Goal: Information Seeking & Learning: Check status

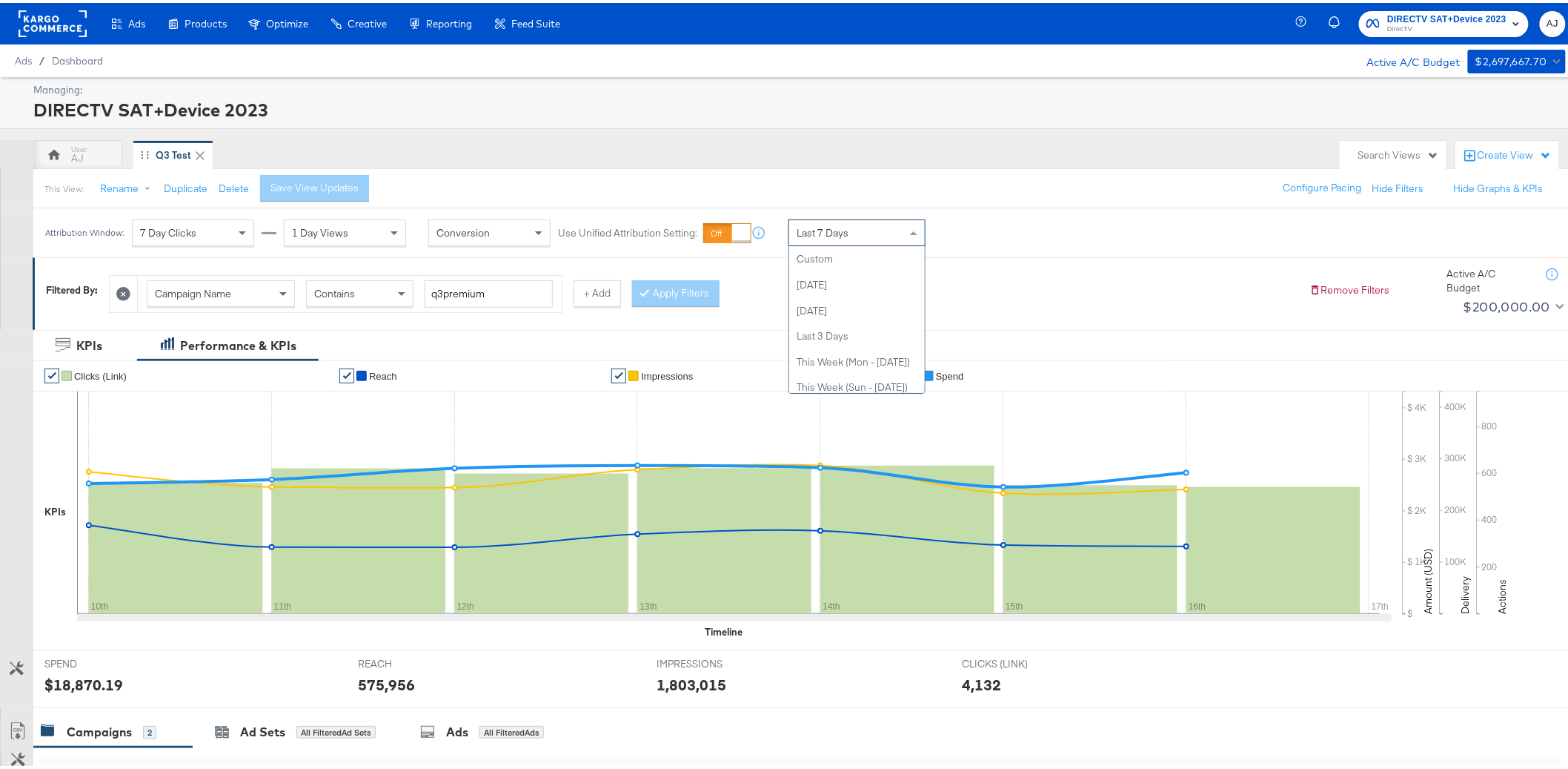
click at [794, 229] on div "Last 7 Days" at bounding box center [857, 229] width 135 height 25
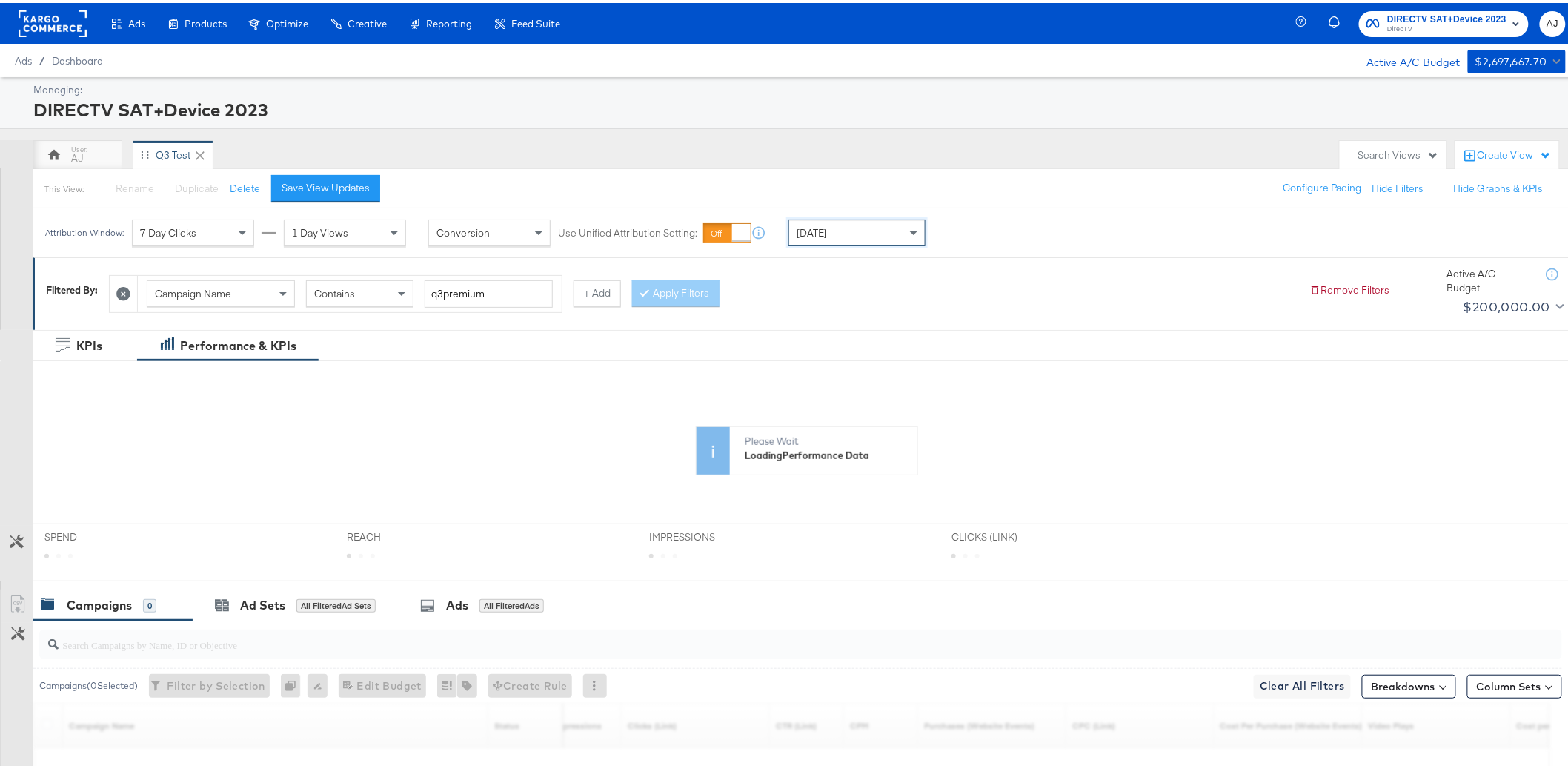
click at [1051, 224] on div "Attribution Window: 7 Day Clicks 1 Day Views Conversion Use Unified Attribution…" at bounding box center [790, 229] width 1581 height 49
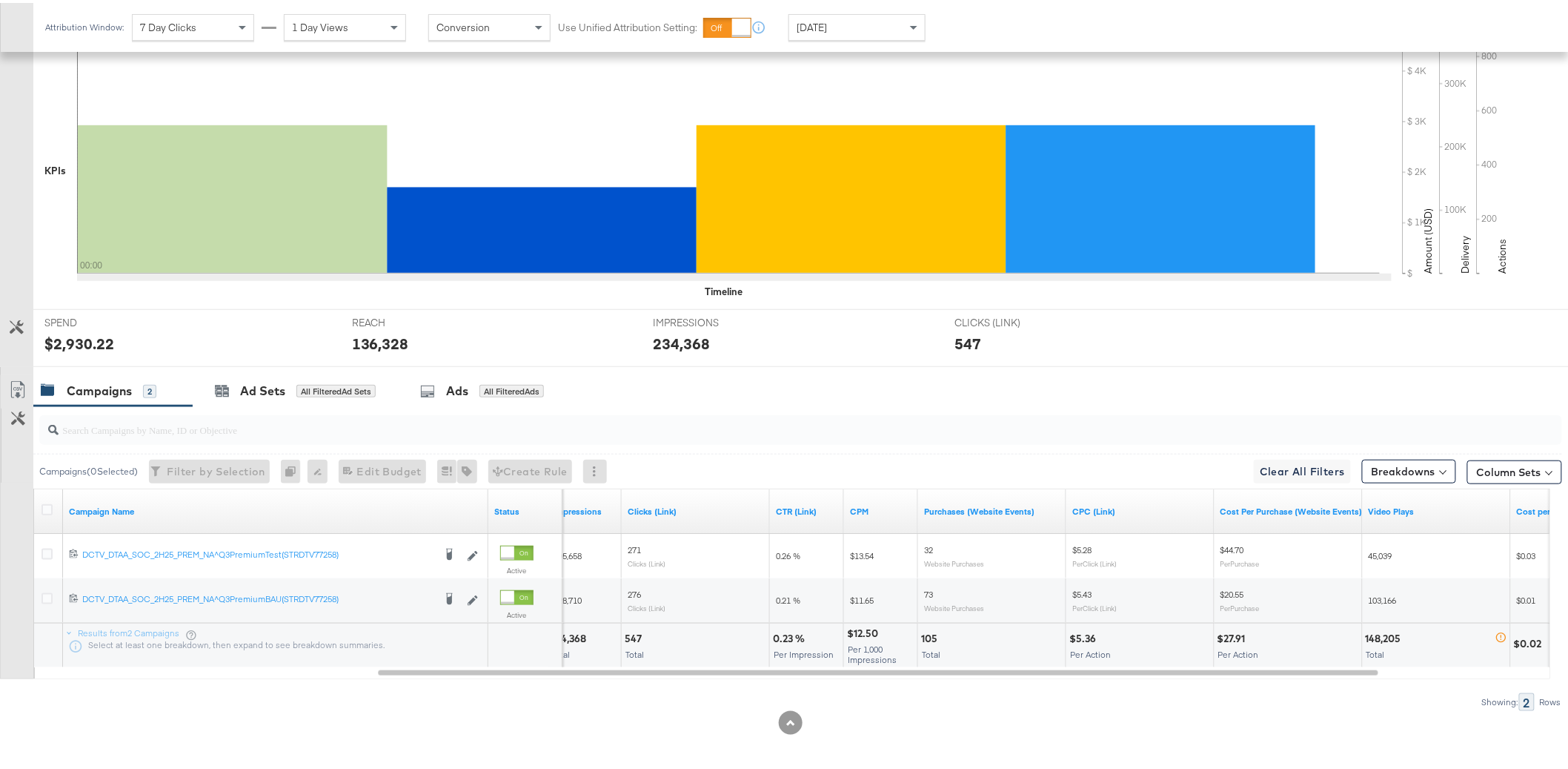
scroll to position [345, 0]
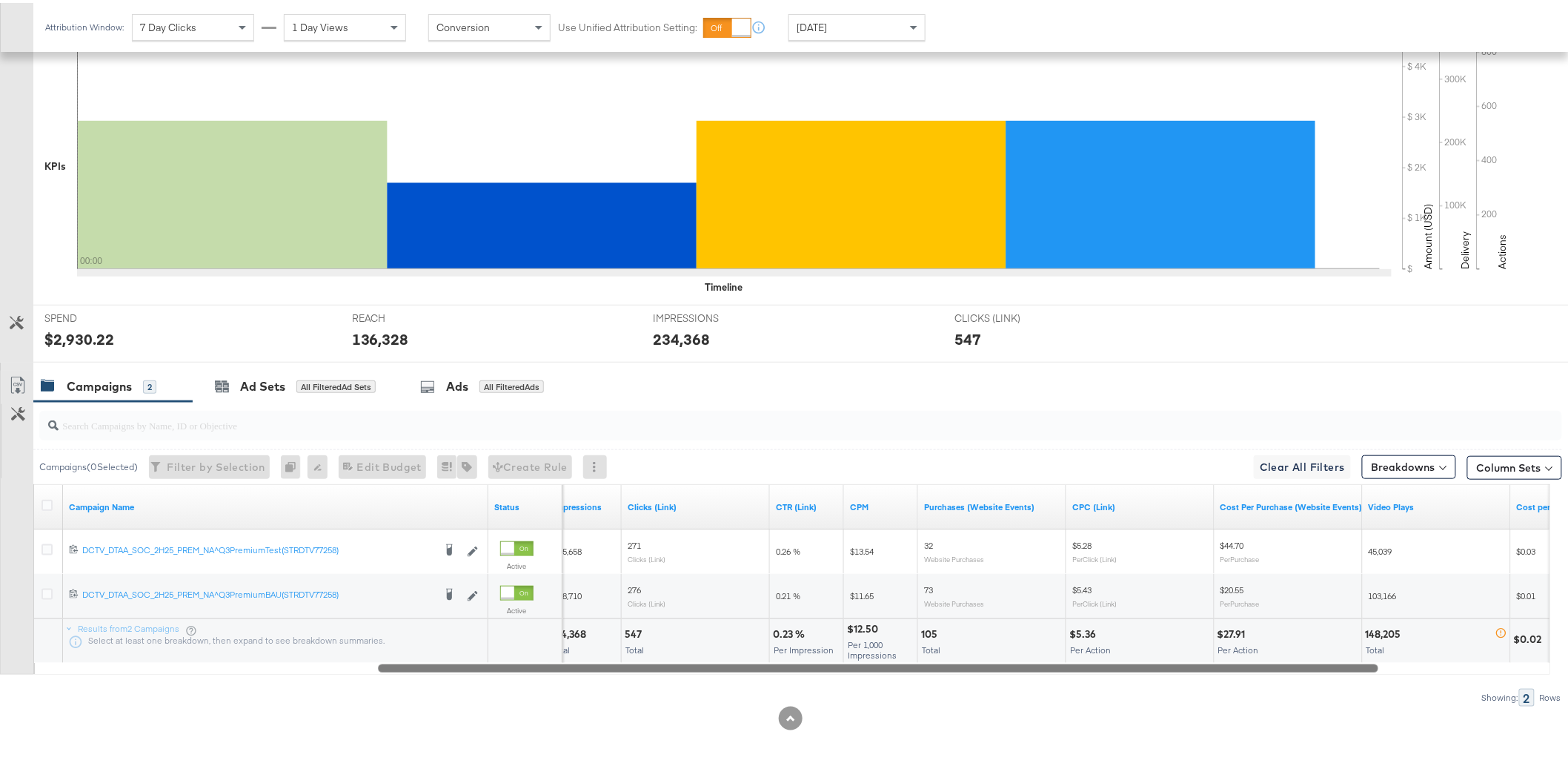
click at [949, 663] on div at bounding box center [878, 665] width 1000 height 13
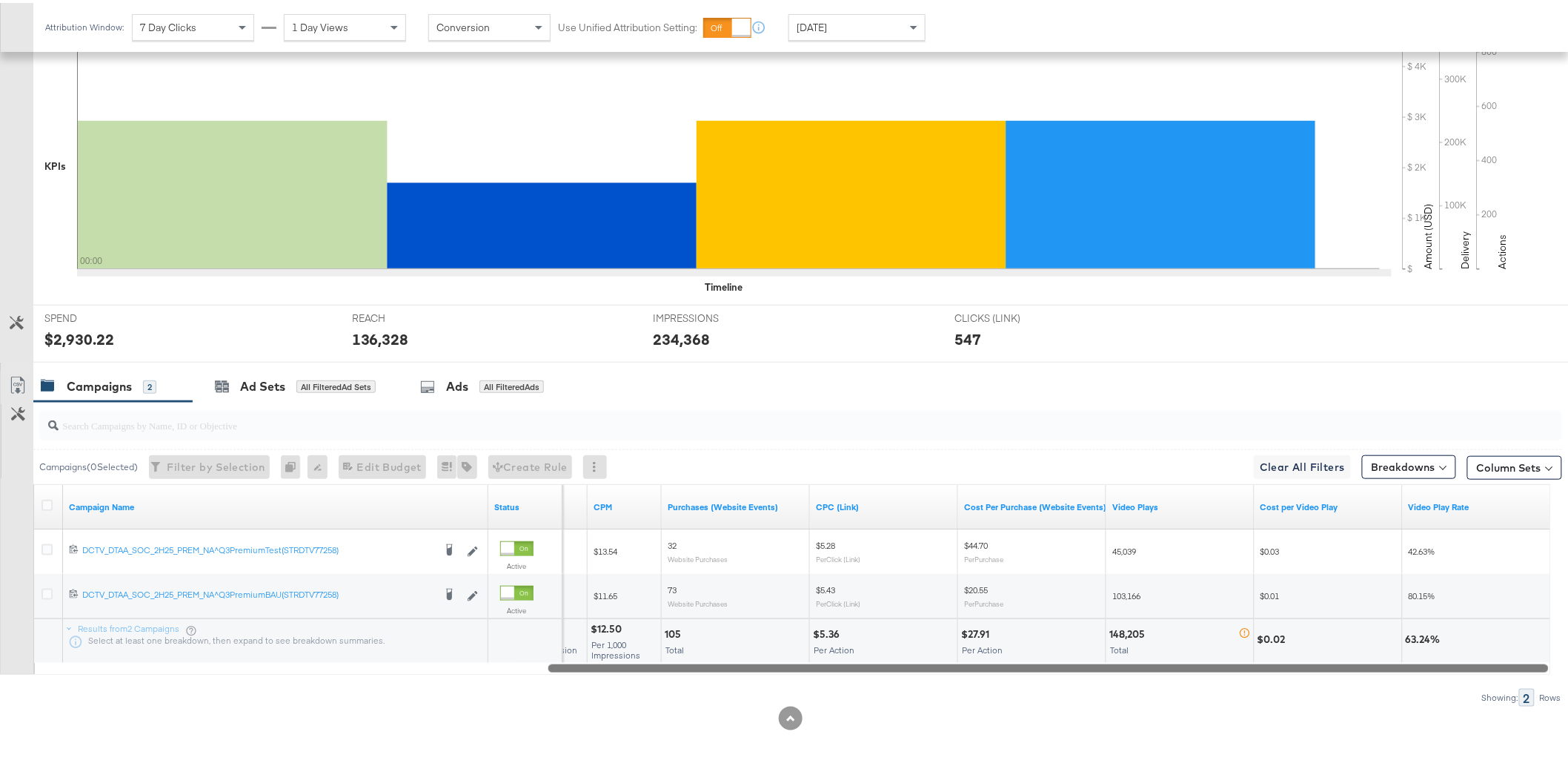
drag, startPoint x: 914, startPoint y: 669, endPoint x: 1161, endPoint y: 672, distance: 247.0
click at [1161, 672] on div "Campaign Name Status CTR (Link) CPM Purchases (Website Events) CPC (Link) Cost …" at bounding box center [792, 577] width 1517 height 191
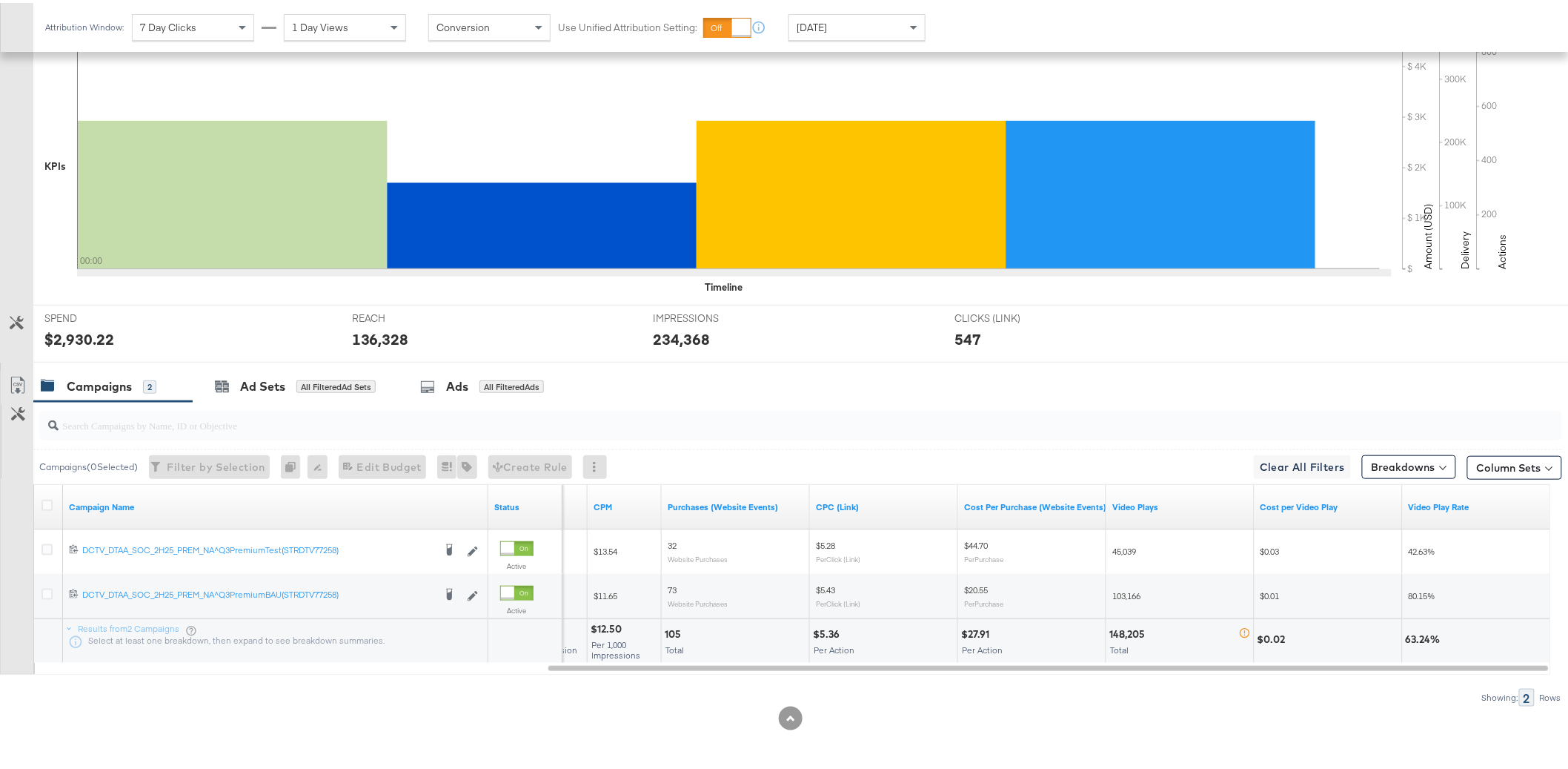
scroll to position [0, 0]
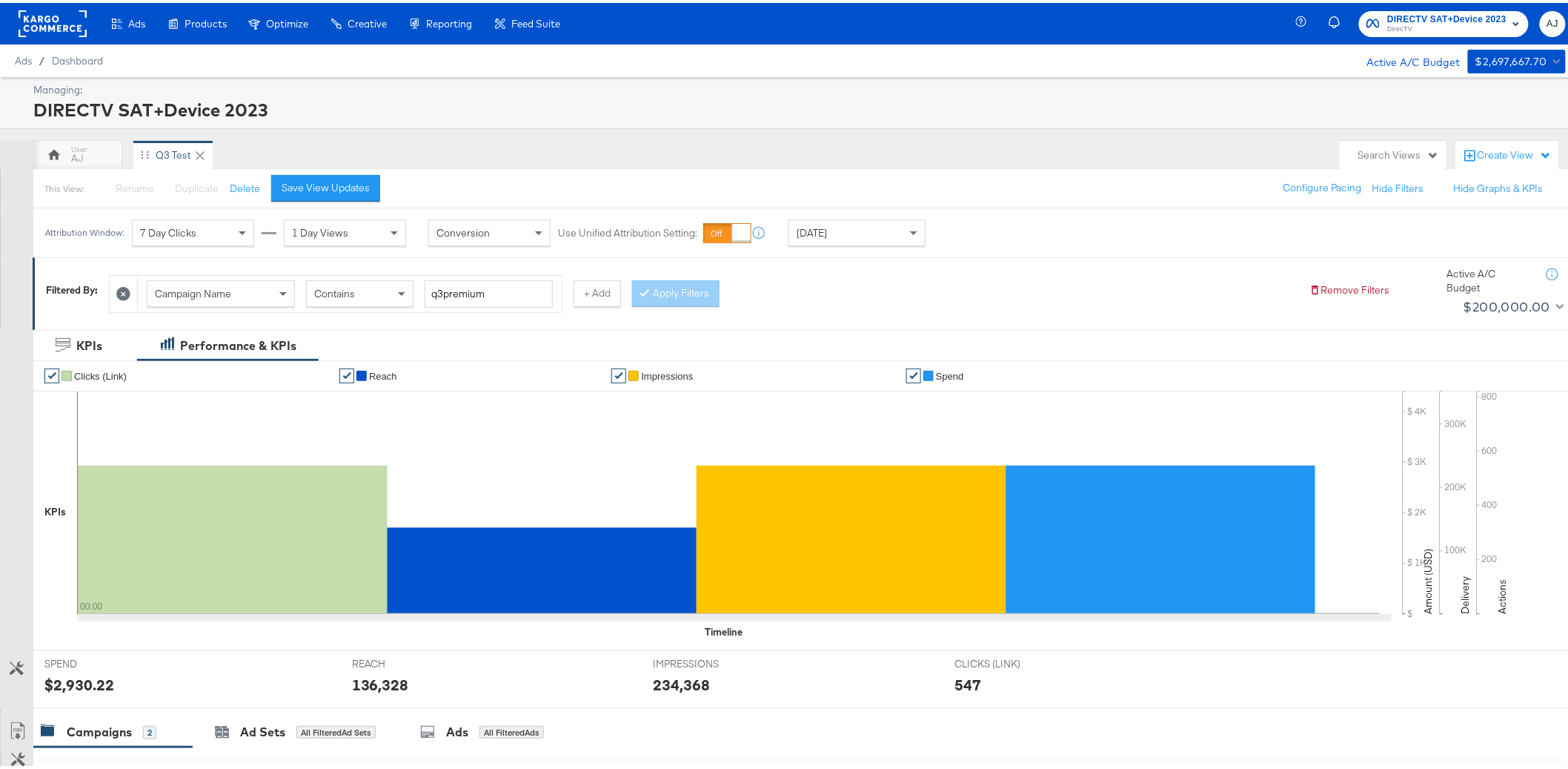
click at [1034, 241] on div "Attribution Window: 7 Day Clicks 1 Day Views Conversion Use Unified Attribution…" at bounding box center [790, 229] width 1581 height 49
click at [991, 213] on div "Attribution Window: 7 Day Clicks 1 Day Views Conversion Use Unified Attribution…" at bounding box center [790, 229] width 1581 height 49
click at [228, 243] on div "7 Day Clicks No Clicks 1 Day Clicks 7 Day Clicks 28 Day Clicks" at bounding box center [193, 230] width 122 height 27
click at [363, 220] on div "1 Day Views" at bounding box center [345, 229] width 121 height 25
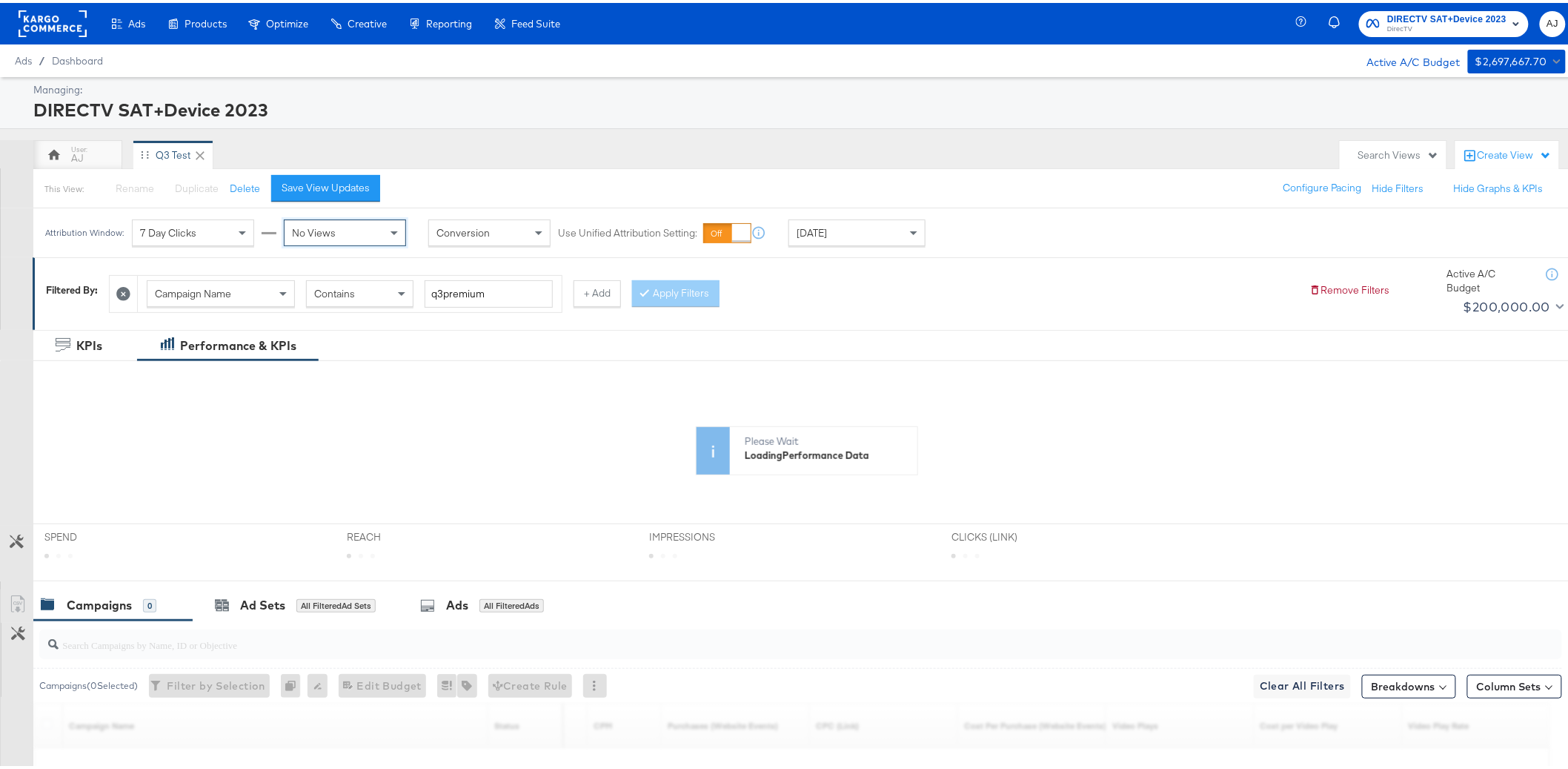
click at [993, 167] on div "This View: Rename Please save your changes before renaming this view Duplicate …" at bounding box center [806, 185] width 1548 height 40
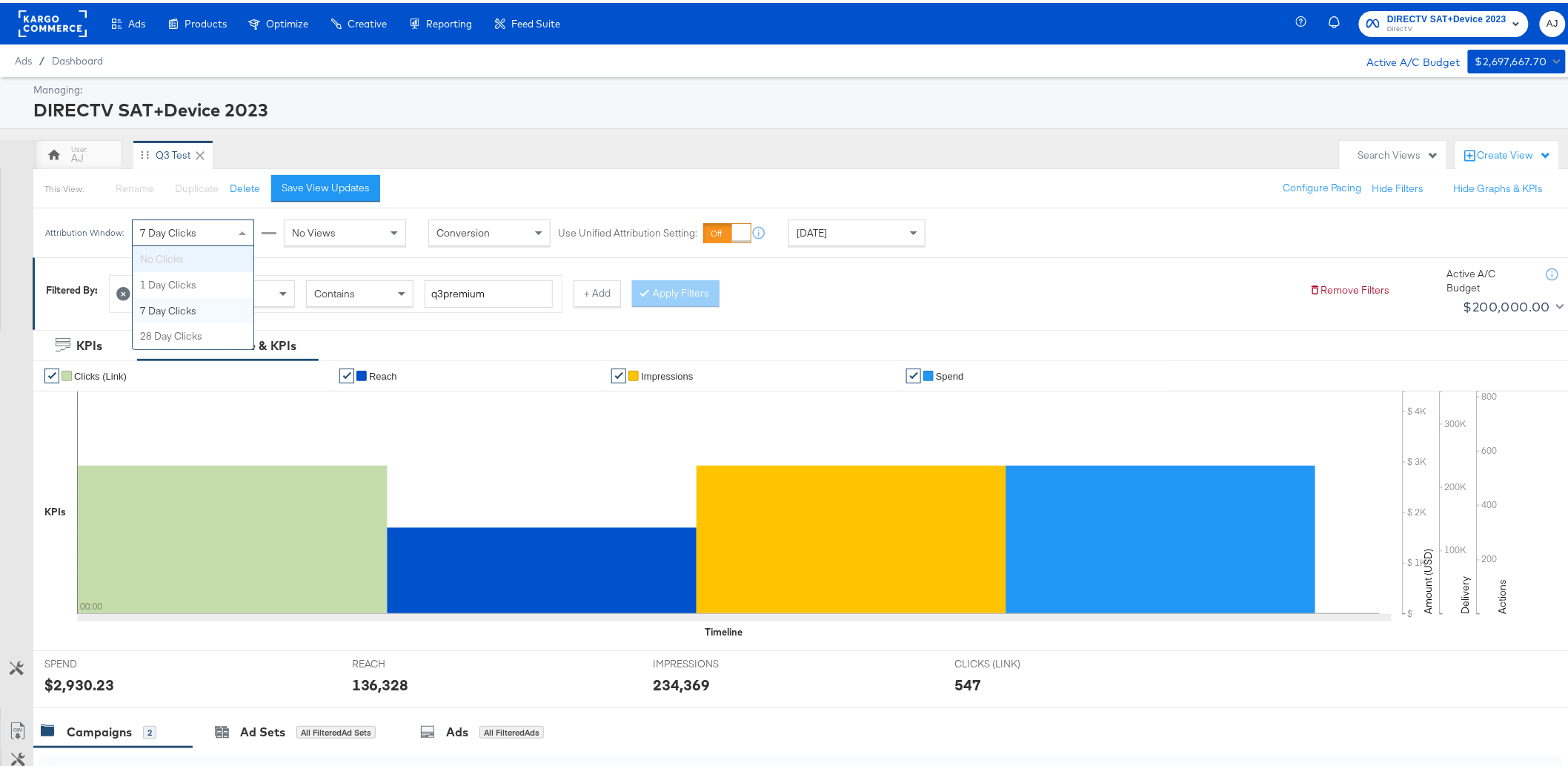
click at [224, 235] on div "7 Day Clicks" at bounding box center [193, 229] width 121 height 25
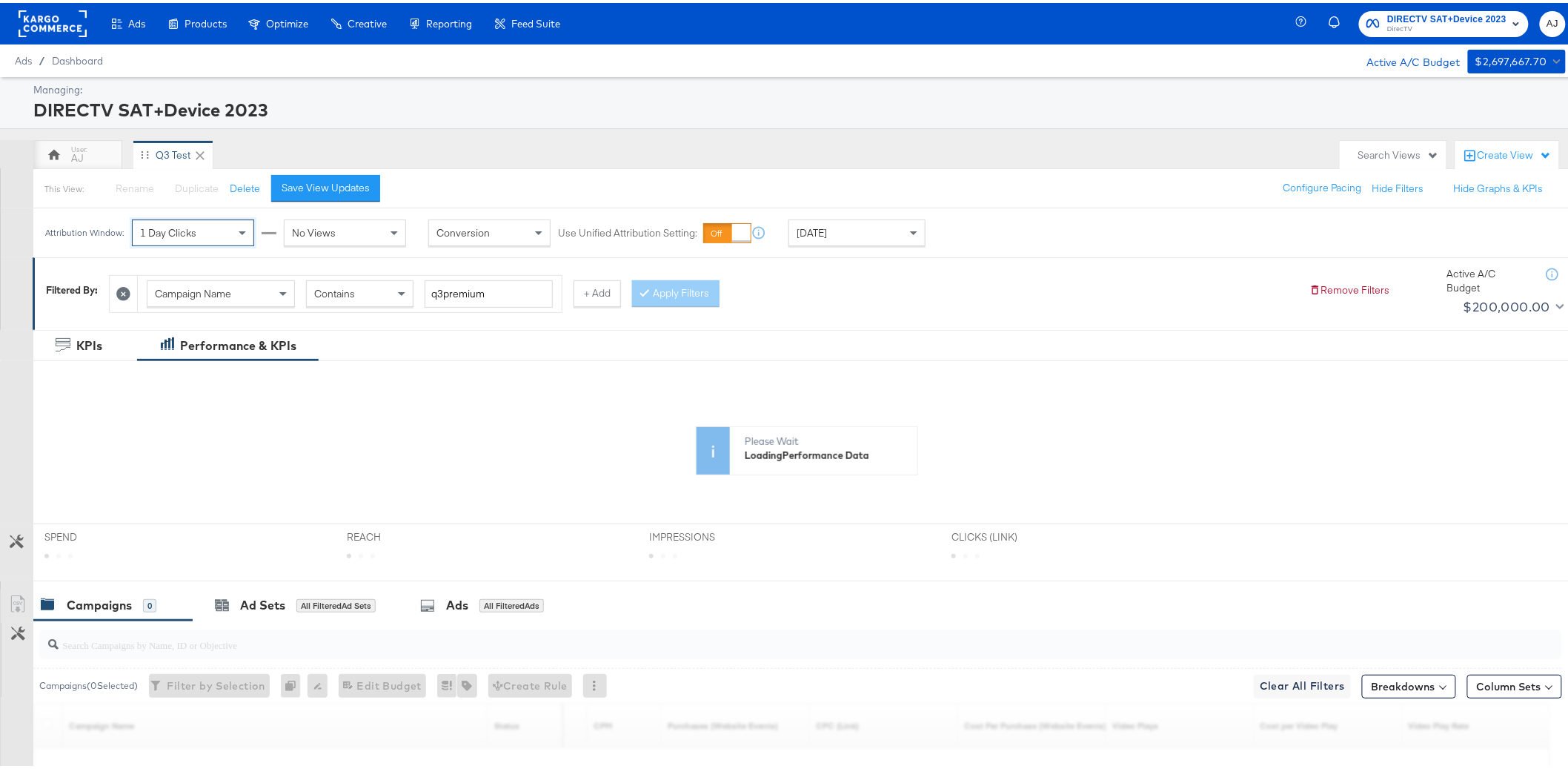
click at [1220, 126] on div "Managing: DIRECTV SAT+Device 2023 AJ Q3 Test Search Views Create View This View…" at bounding box center [790, 531] width 1581 height 913
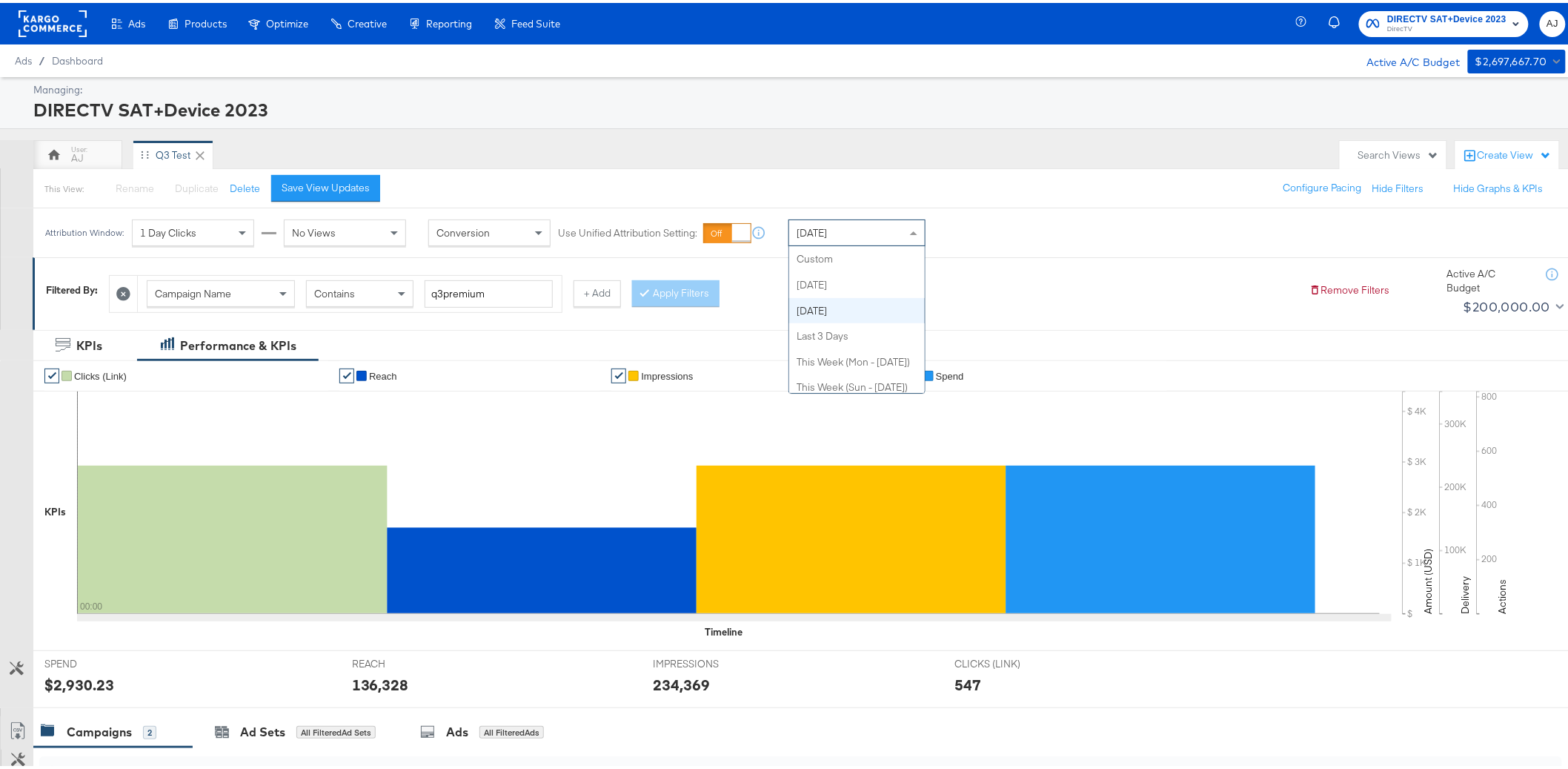
click at [890, 228] on div "[DATE]" at bounding box center [857, 229] width 135 height 25
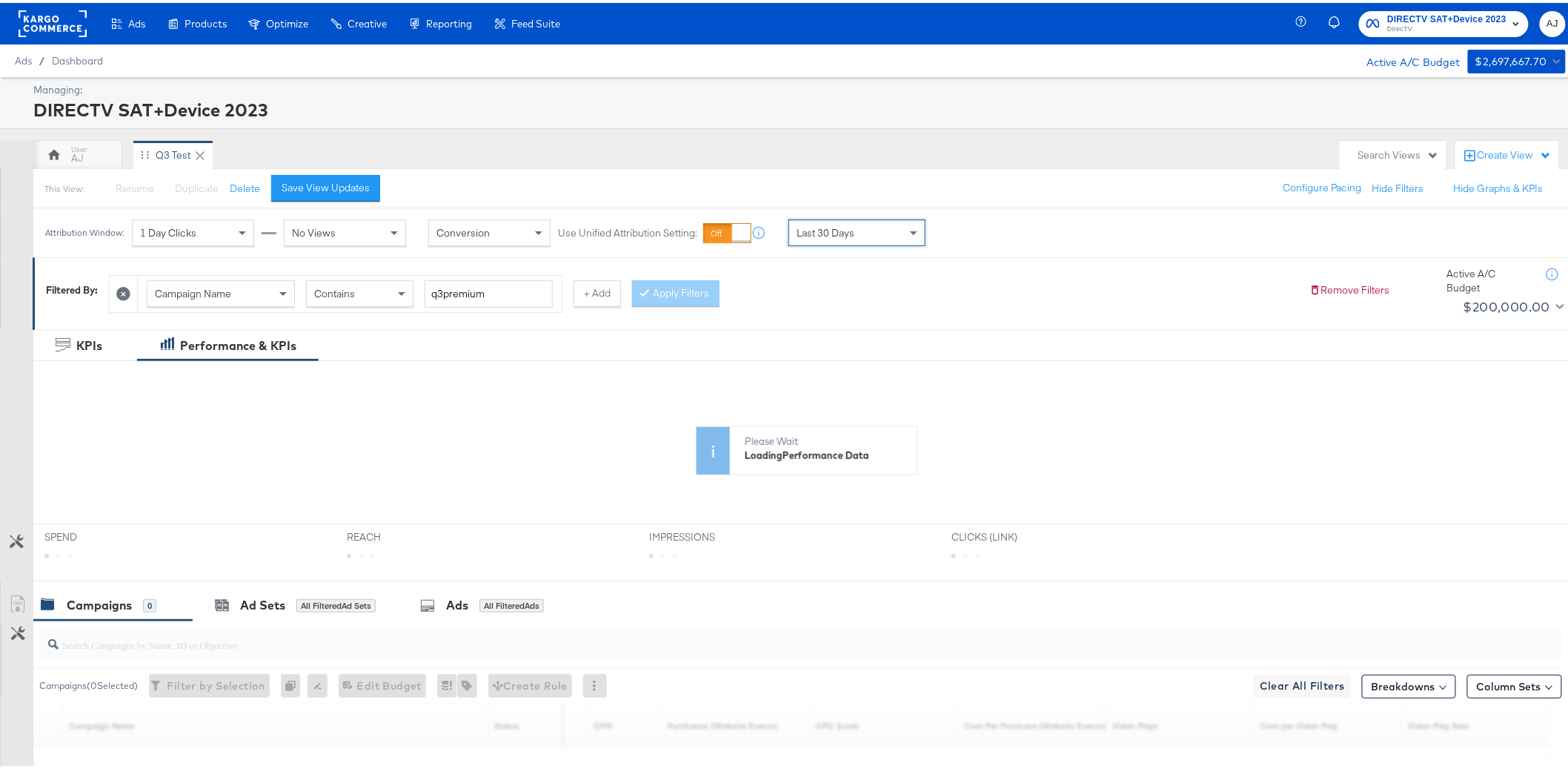
click at [1026, 243] on div "Attribution Window: 1 Day Clicks No Views Conversion Use Unified Attribution Se…" at bounding box center [790, 229] width 1581 height 49
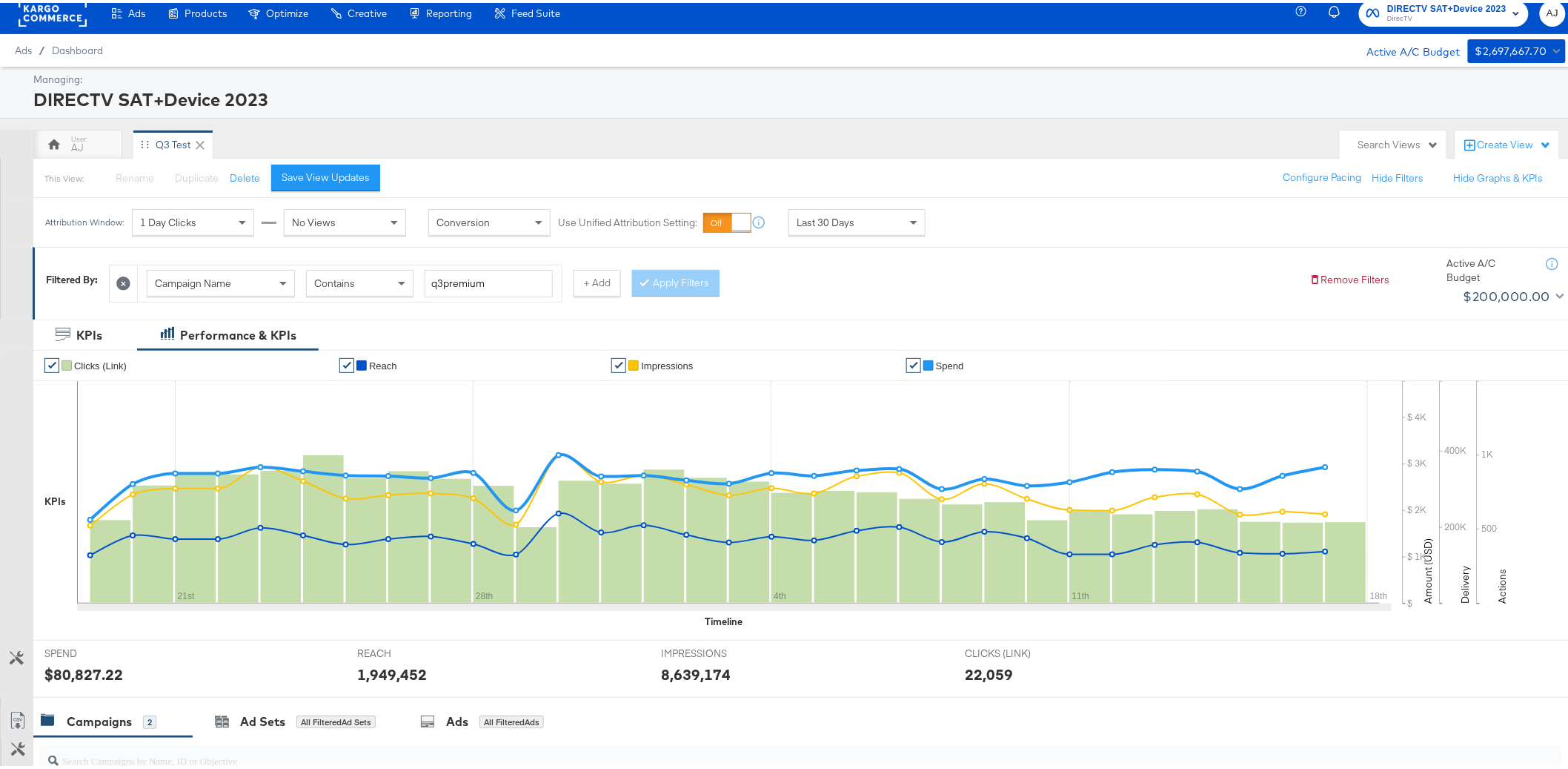
scroll to position [0, 0]
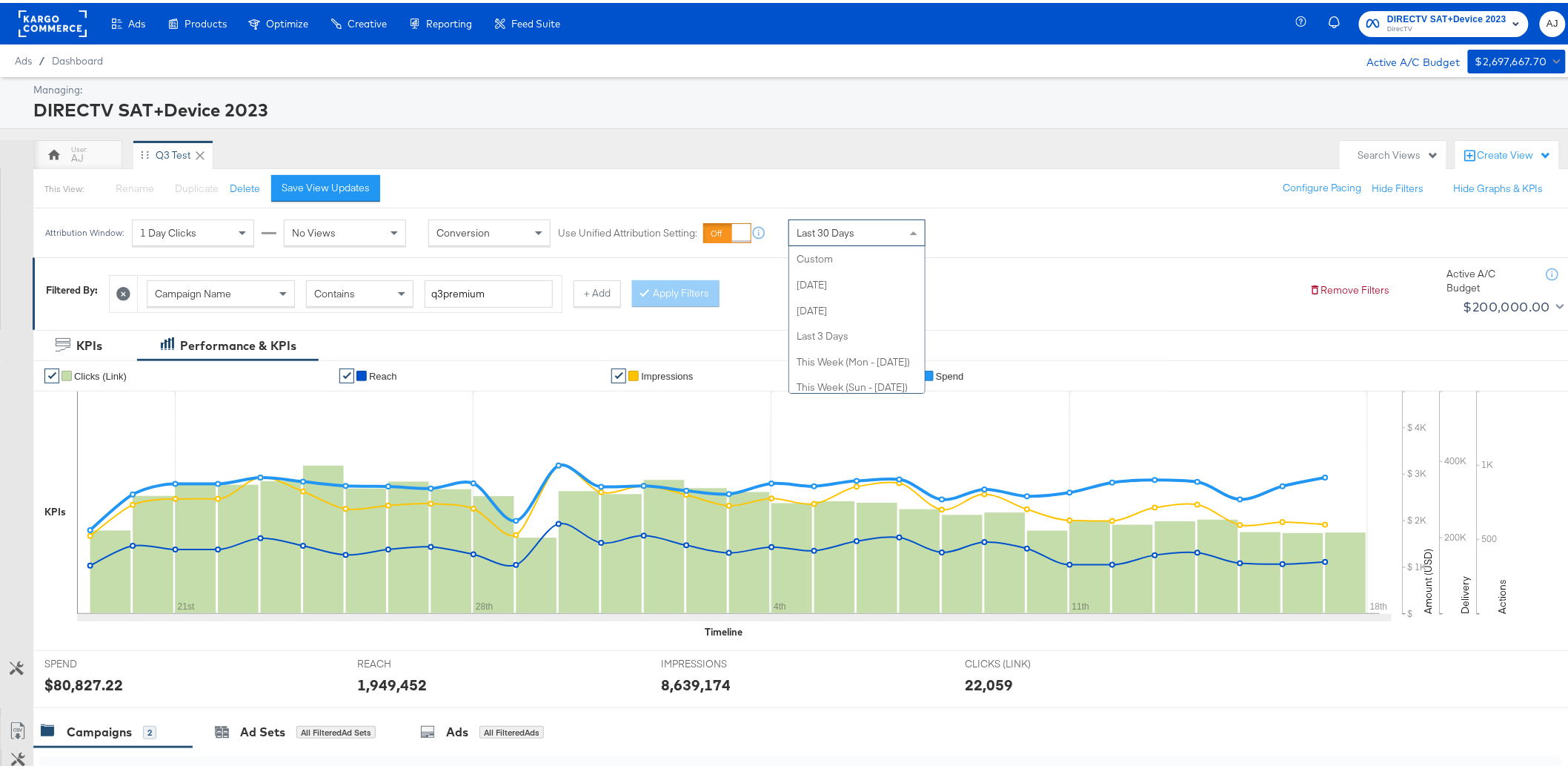
click at [864, 241] on div "Last 30 Days" at bounding box center [857, 229] width 135 height 25
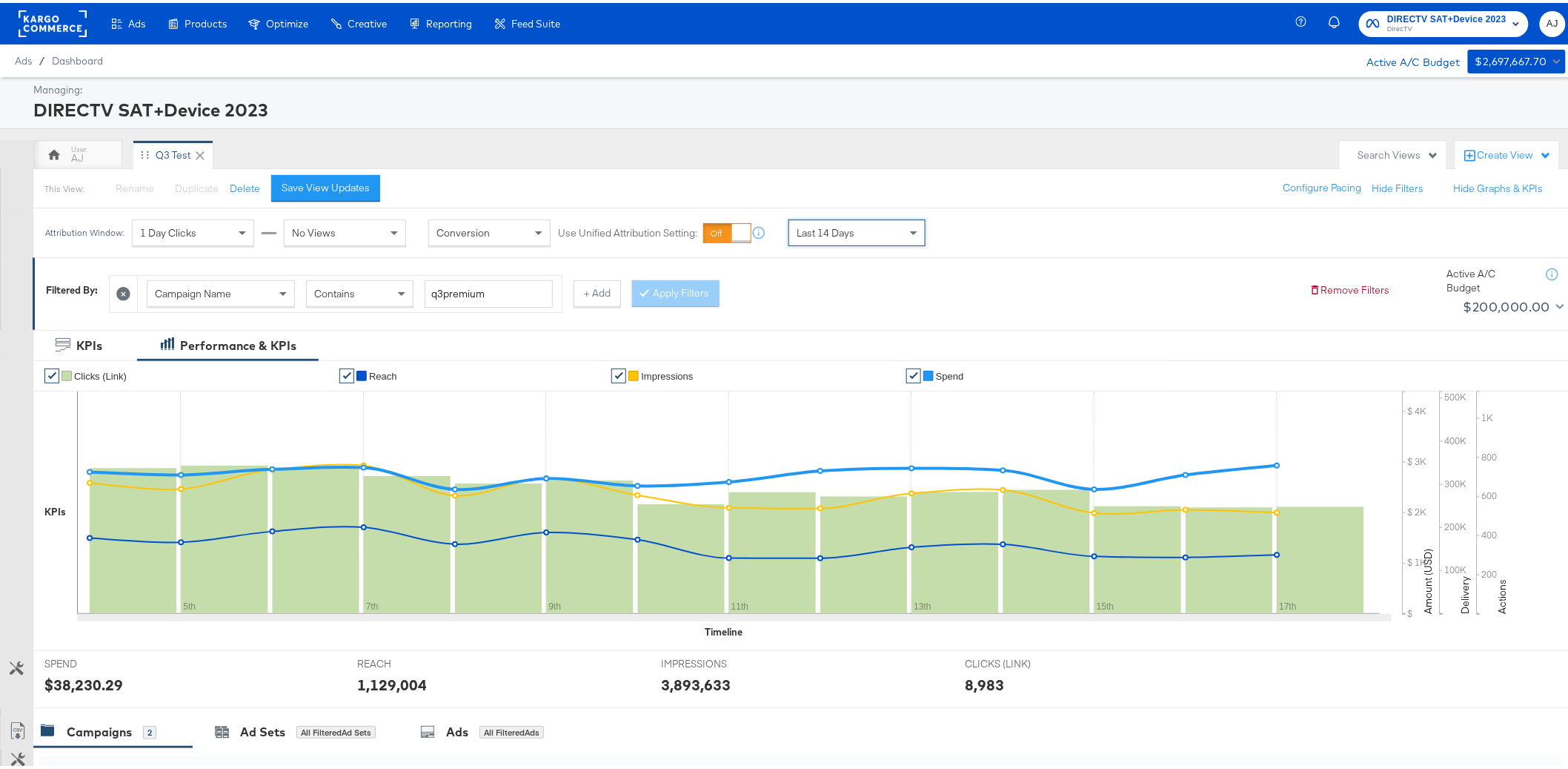
click at [881, 237] on div "Last 14 Days" at bounding box center [857, 229] width 135 height 25
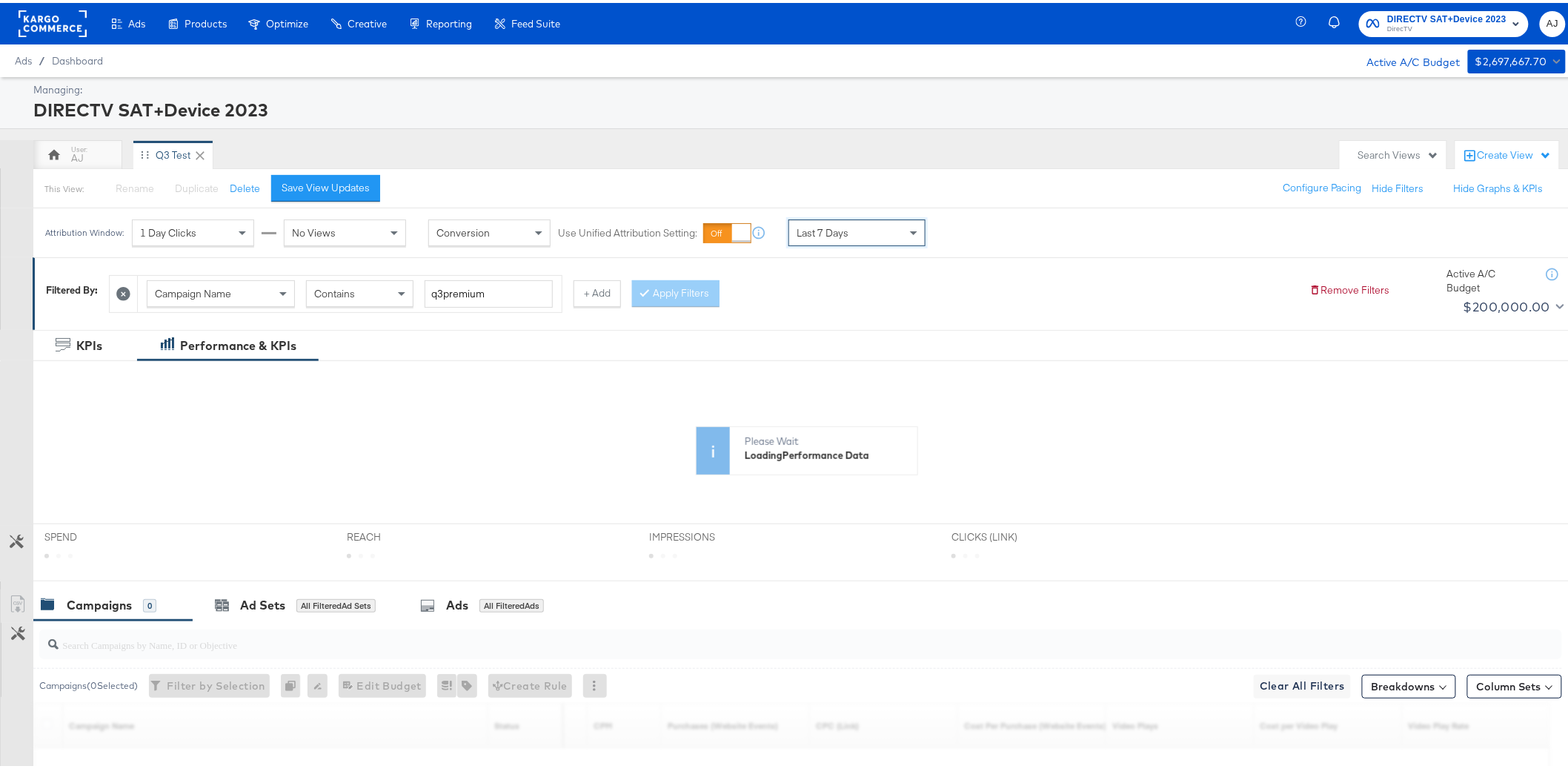
click at [1173, 224] on div "Attribution Window: 1 Day Clicks No Views Conversion Use Unified Attribution Se…" at bounding box center [790, 229] width 1581 height 49
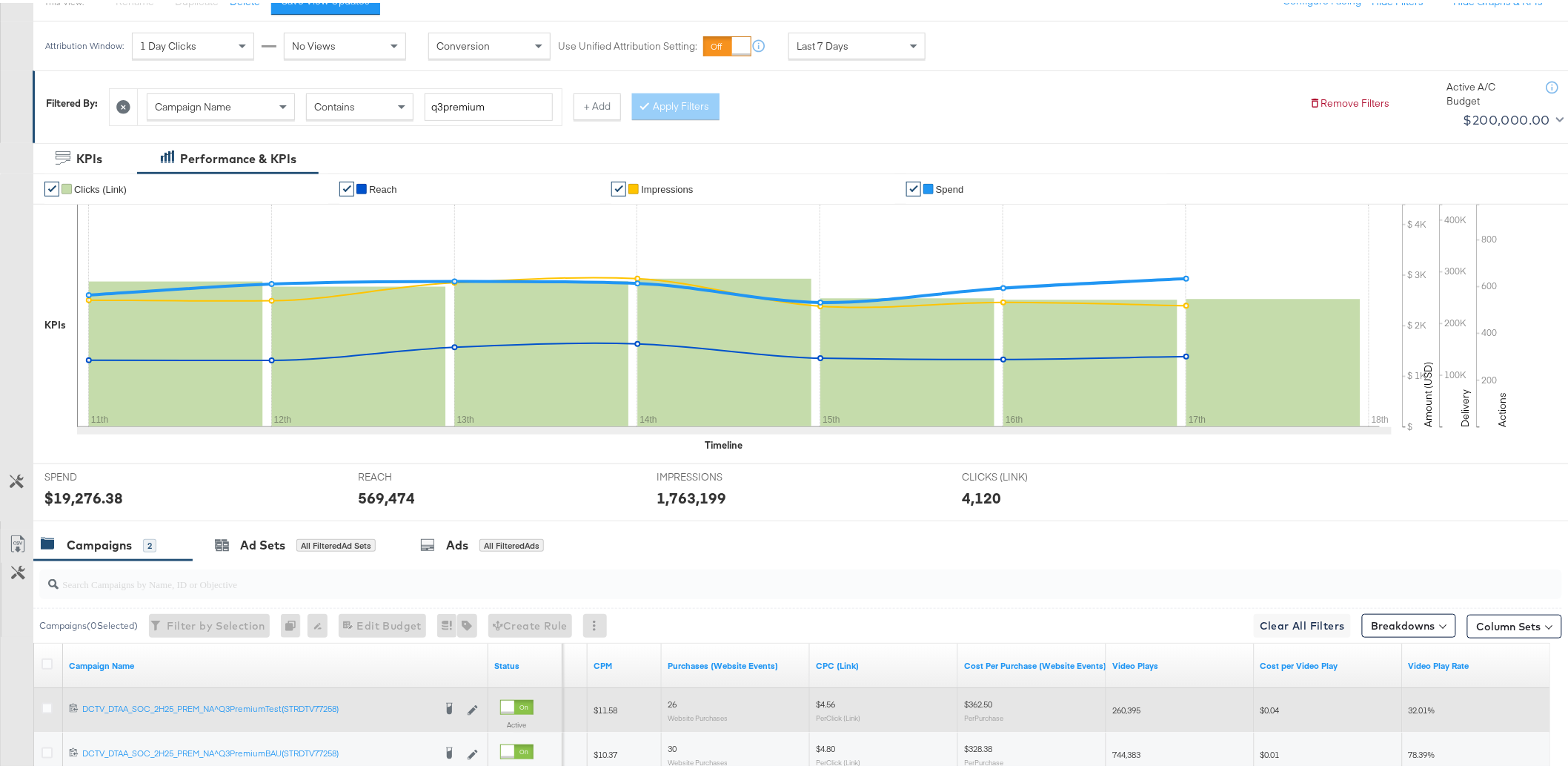
scroll to position [1, 0]
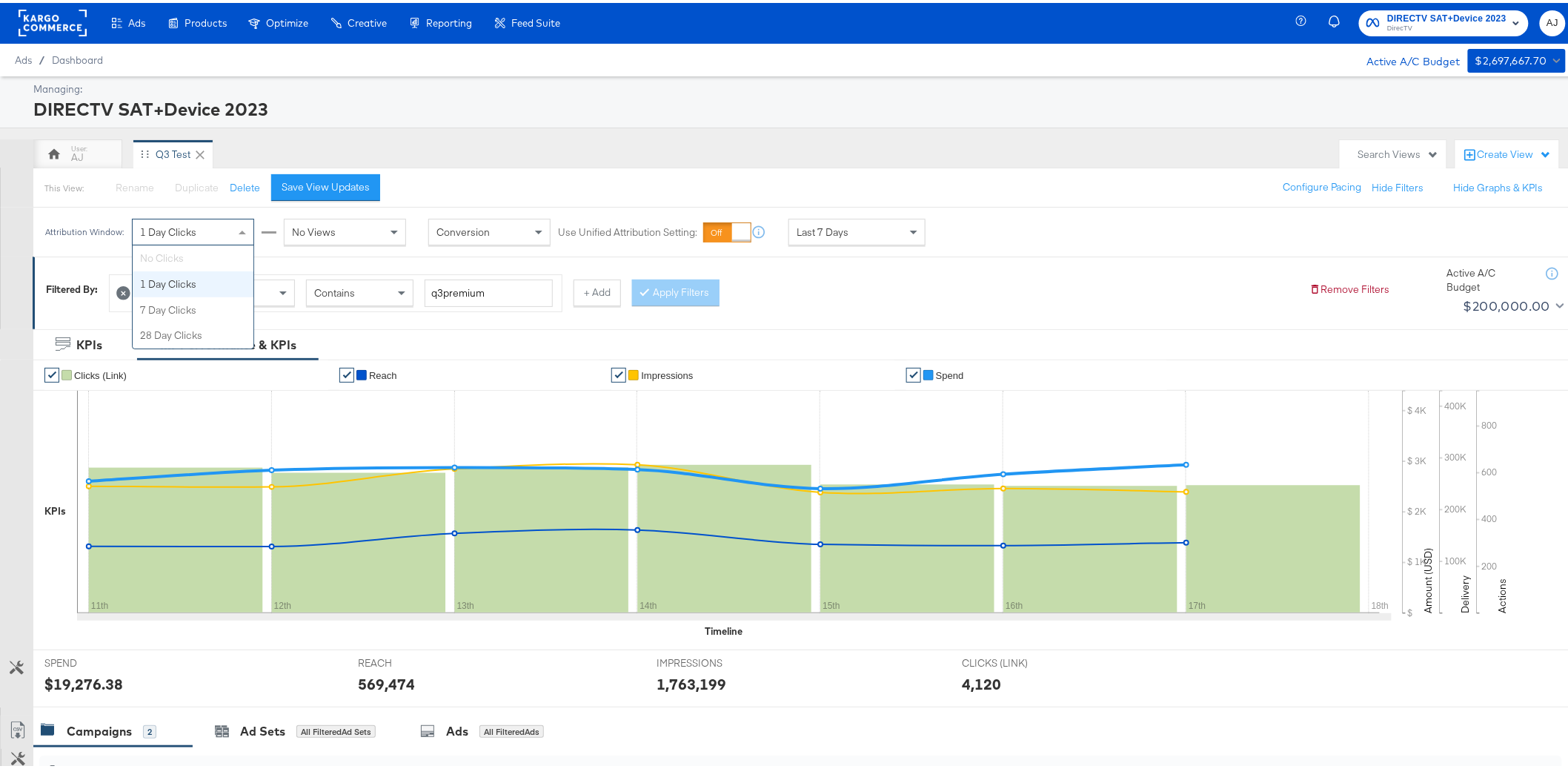
click at [228, 235] on div "1 Day Clicks" at bounding box center [193, 229] width 121 height 25
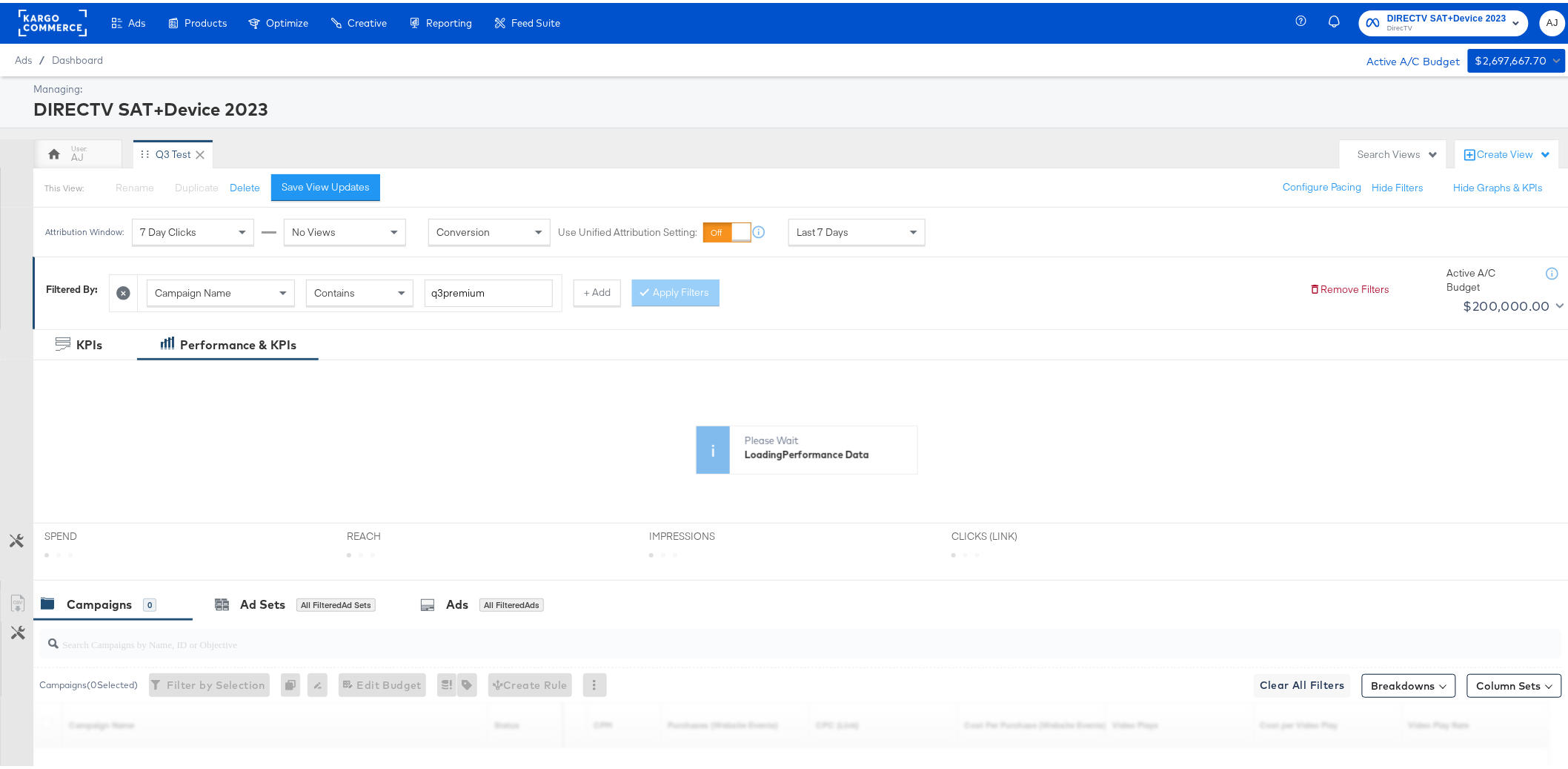
click at [1050, 222] on div "Attribution Window: 7 Day Clicks No Views Conversion Use Unified Attribution Se…" at bounding box center [790, 229] width 1581 height 49
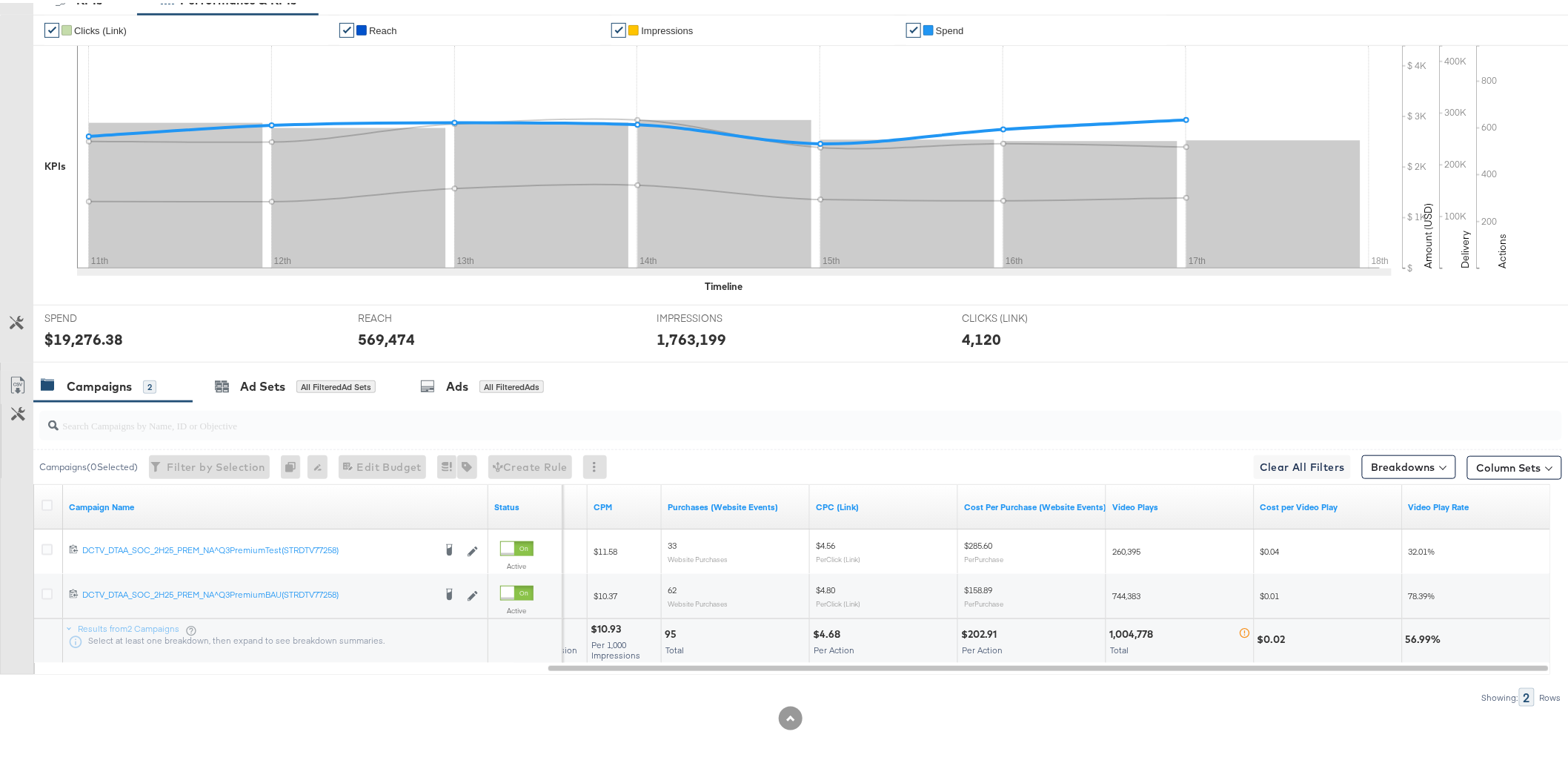
scroll to position [0, 0]
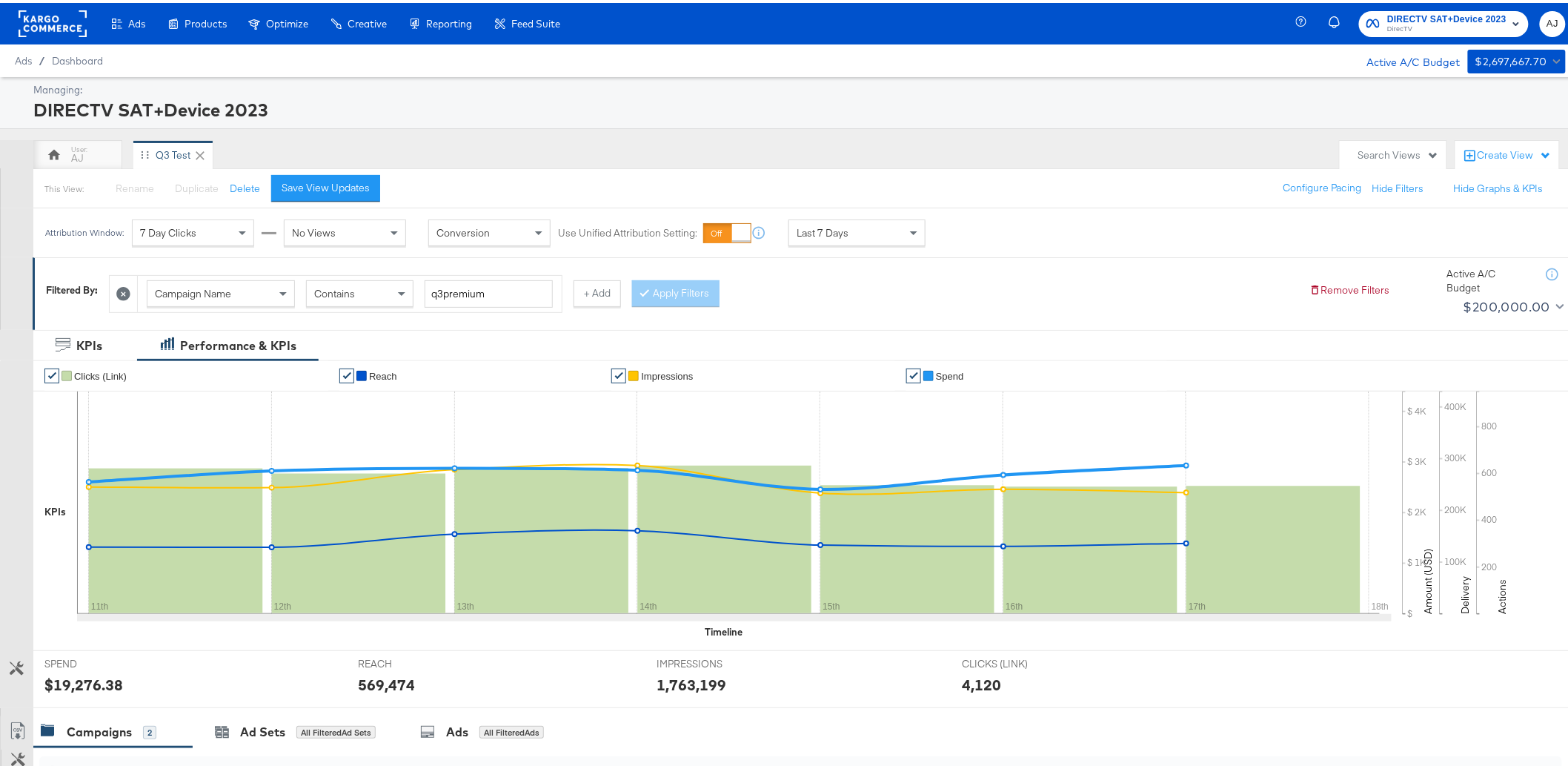
click at [1116, 223] on div "Attribution Window: 7 Day Clicks No Views Conversion Use Unified Attribution Se…" at bounding box center [790, 229] width 1581 height 49
click at [893, 232] on div "Last 7 Days" at bounding box center [857, 229] width 135 height 25
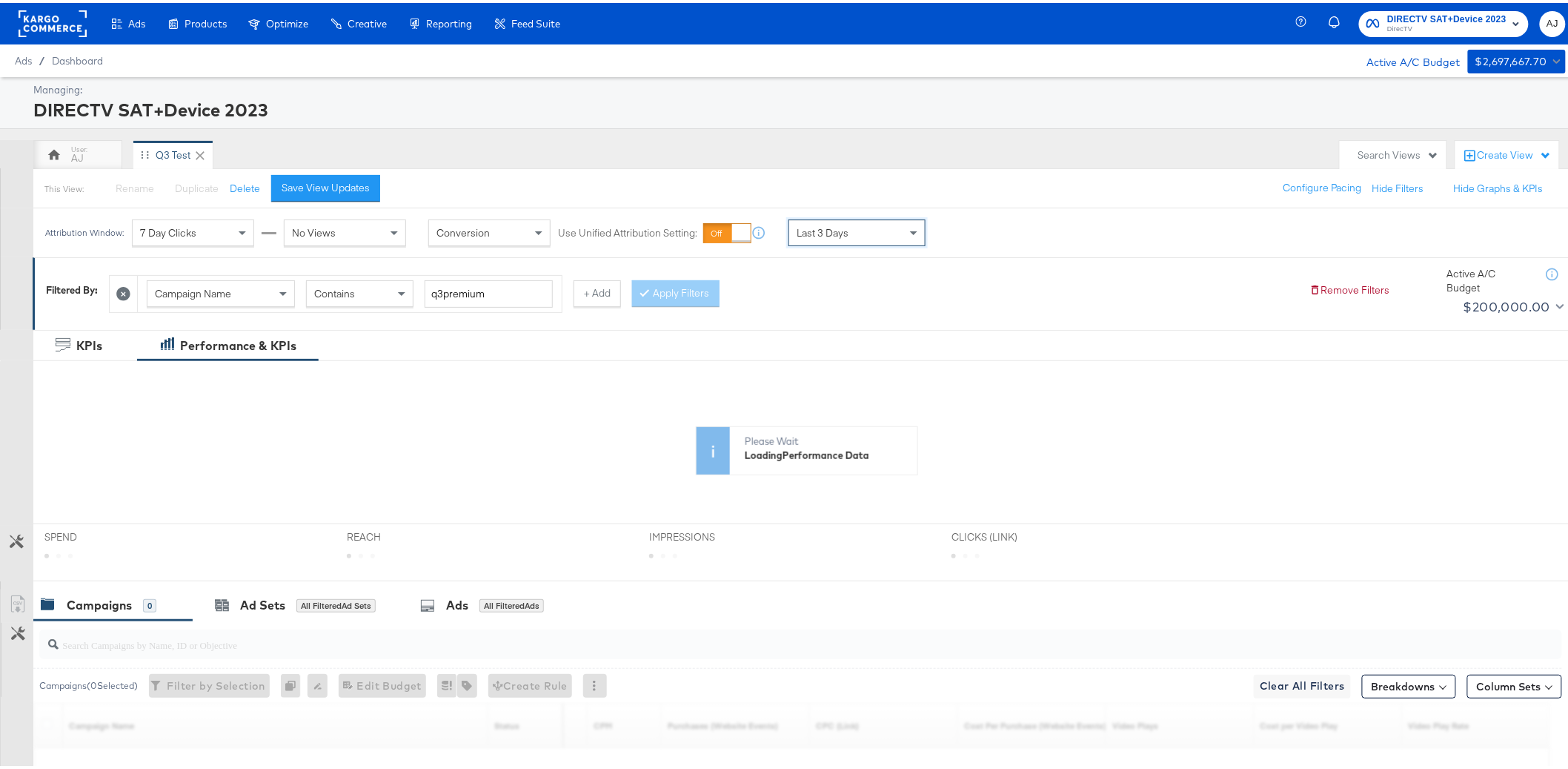
click at [1017, 236] on div "Attribution Window: 7 Day Clicks No Views Conversion Use Unified Attribution Se…" at bounding box center [790, 229] width 1581 height 49
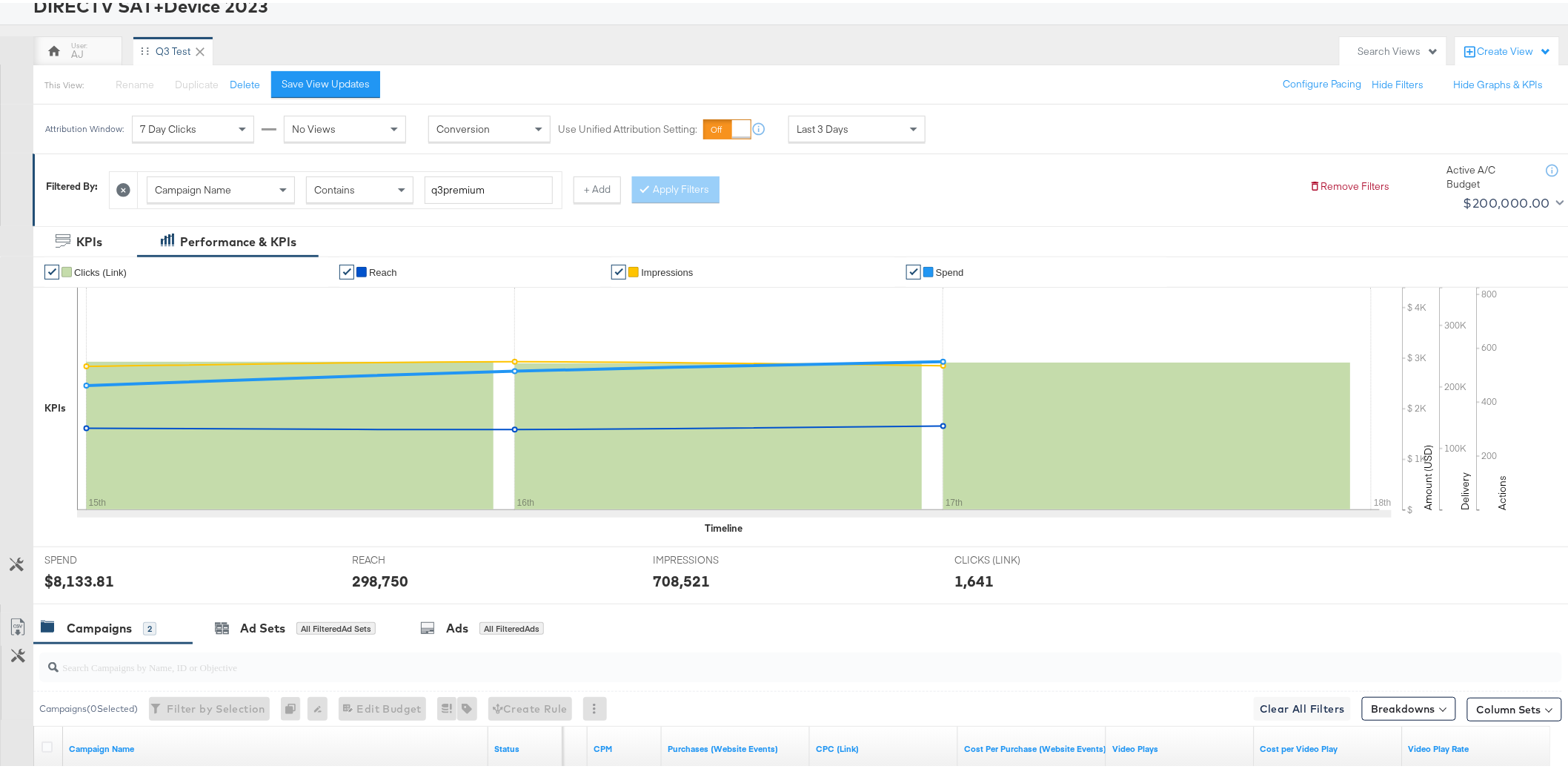
scroll to position [345, 0]
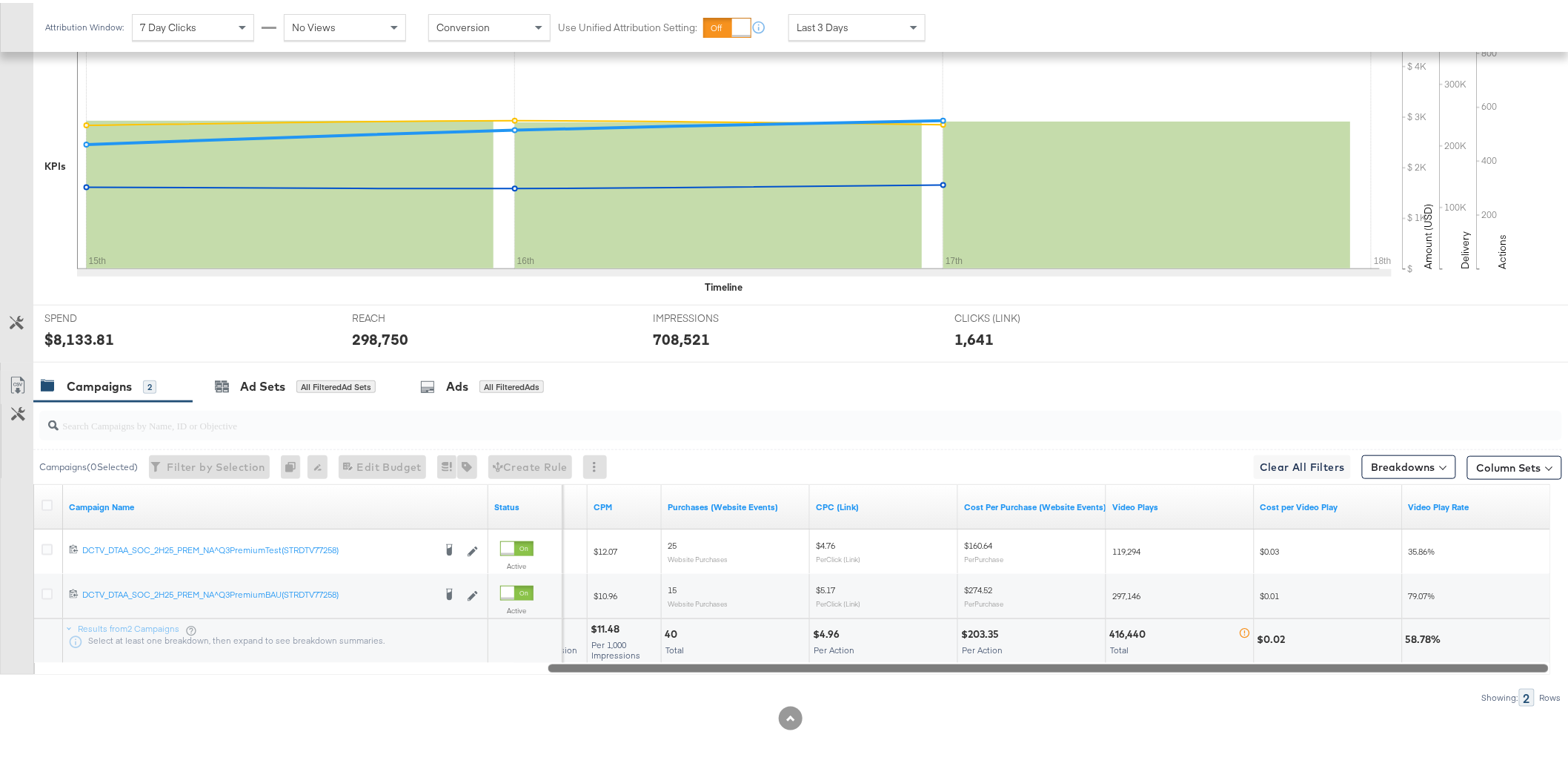
drag, startPoint x: 958, startPoint y: 670, endPoint x: 1017, endPoint y: 656, distance: 60.6
click at [1017, 656] on div "Campaign Name Status CTR (Link) CPM Purchases (Website Events) CPC (Link) Cost …" at bounding box center [792, 577] width 1517 height 191
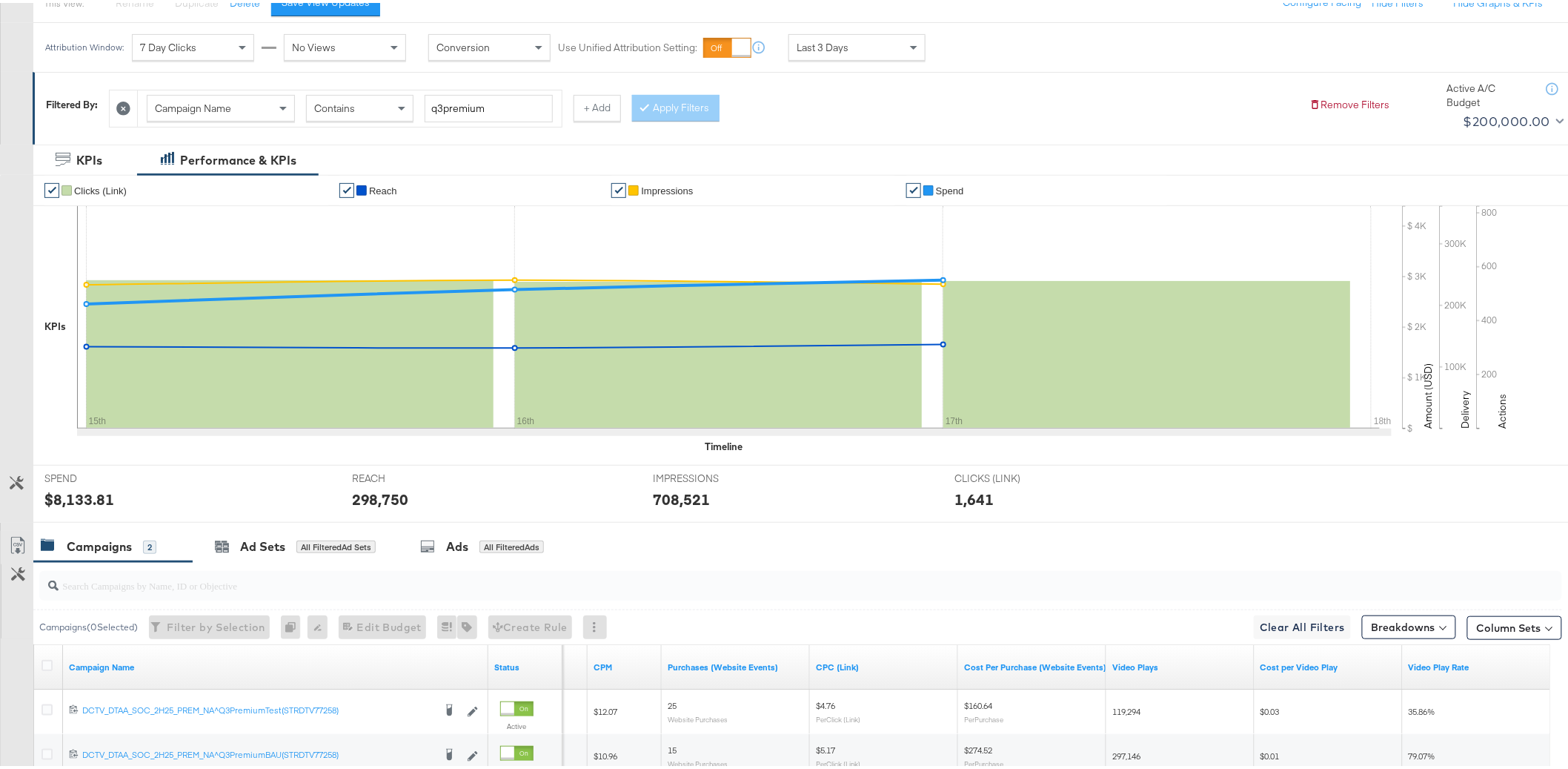
scroll to position [0, 0]
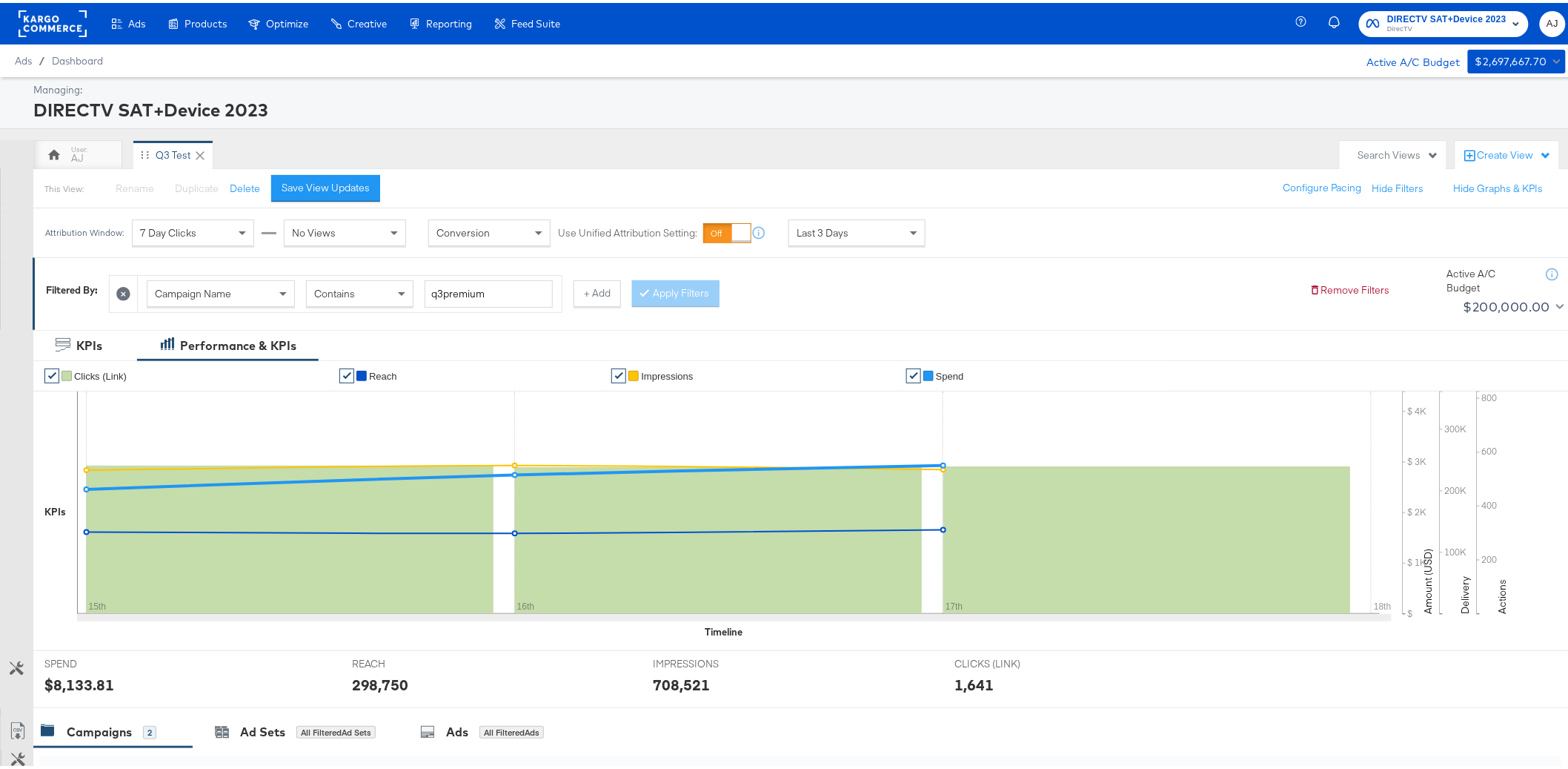
click at [1011, 245] on div "Attribution Window: 7 Day Clicks No Views Conversion Use Unified Attribution Se…" at bounding box center [790, 229] width 1581 height 49
click at [1011, 157] on div "AJ Q3 Test" at bounding box center [683, 152] width 1300 height 30
click at [75, 26] on rect at bounding box center [53, 20] width 69 height 27
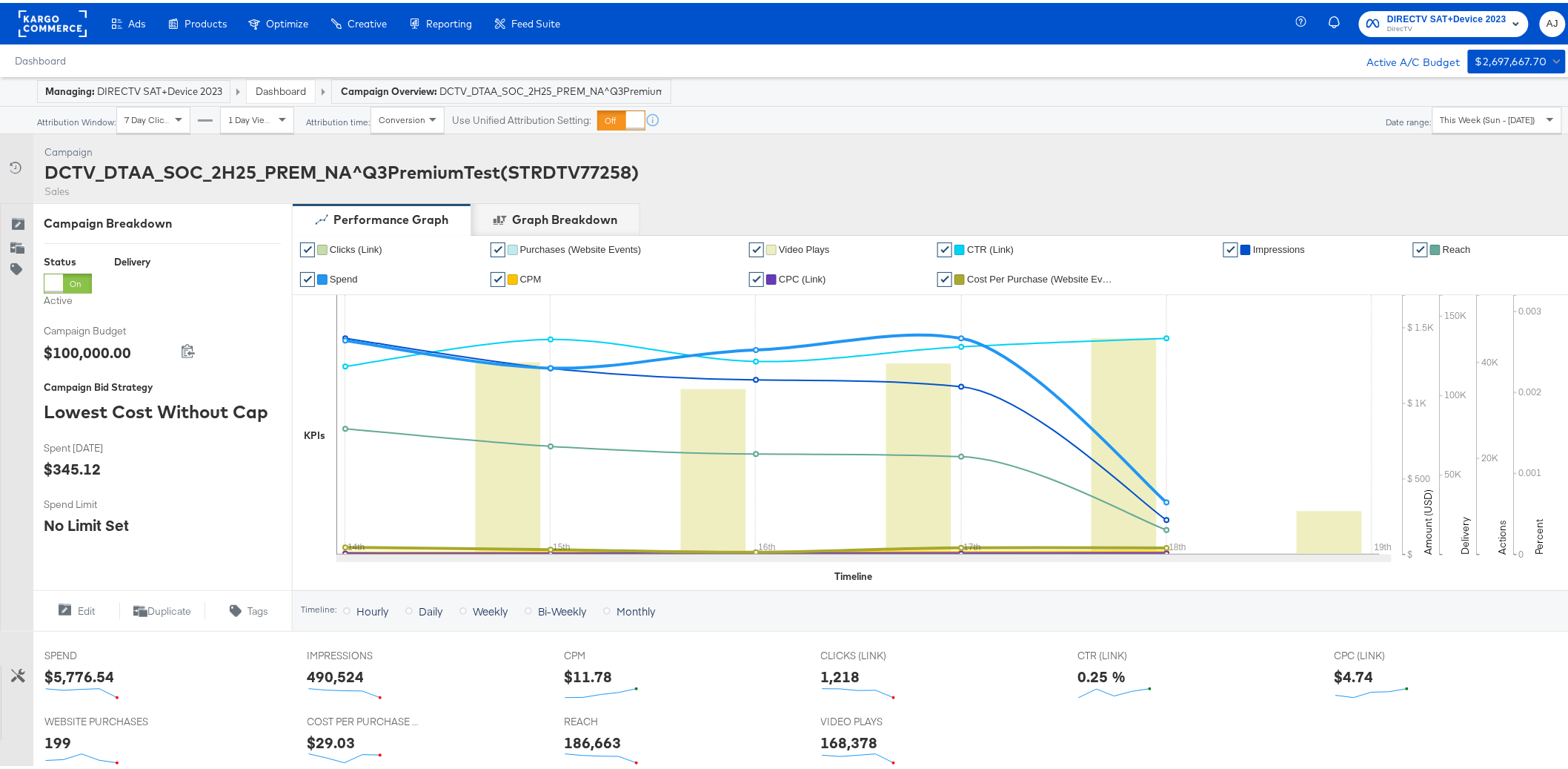
click at [1522, 126] on div "This Week (Sun - [DATE])" at bounding box center [1497, 116] width 128 height 25
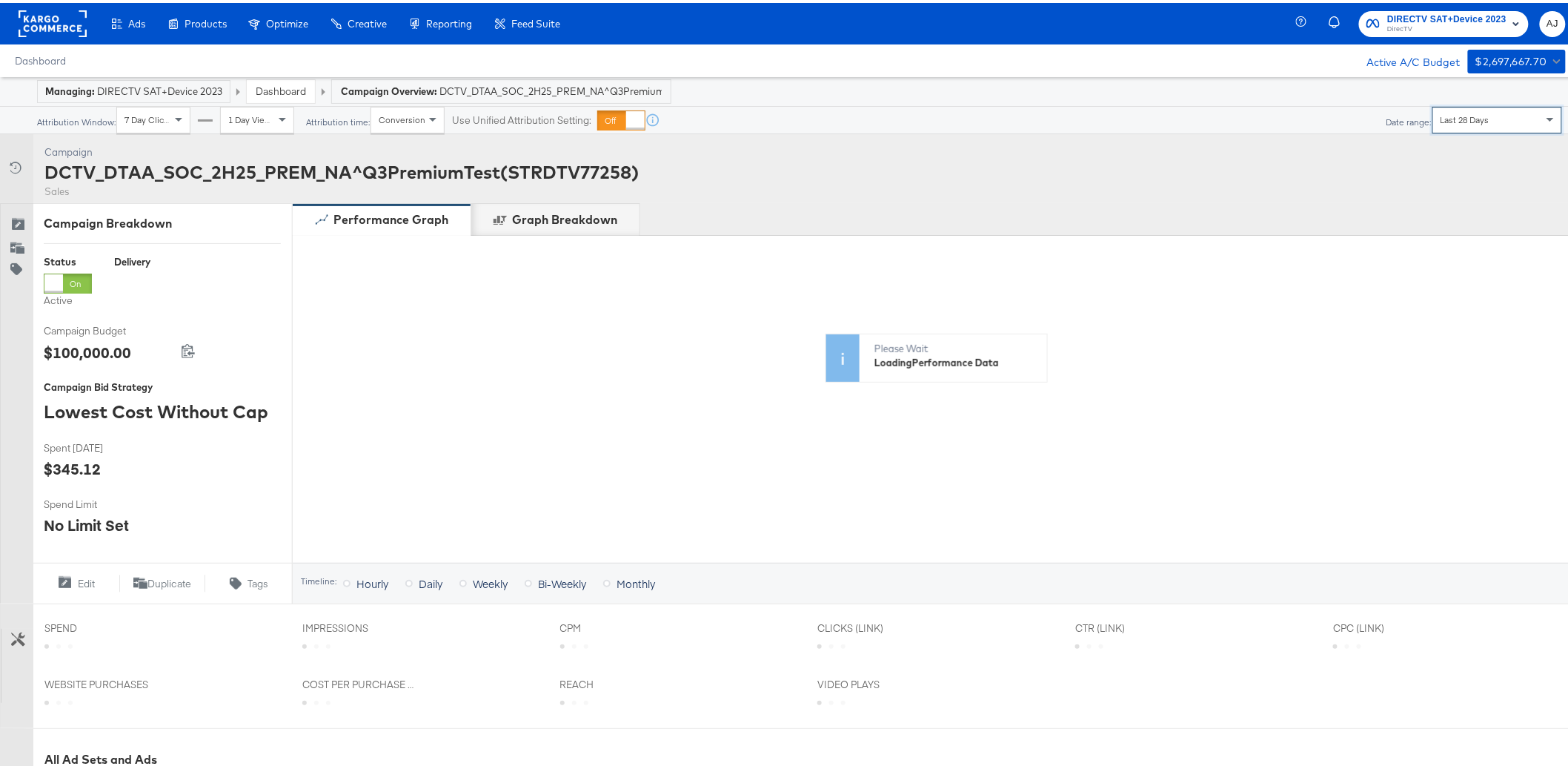
click at [997, 200] on div "Performance Graph Graph Breakdown" at bounding box center [937, 216] width 1289 height 33
click at [930, 211] on div "Performance Graph Graph Breakdown" at bounding box center [937, 216] width 1289 height 33
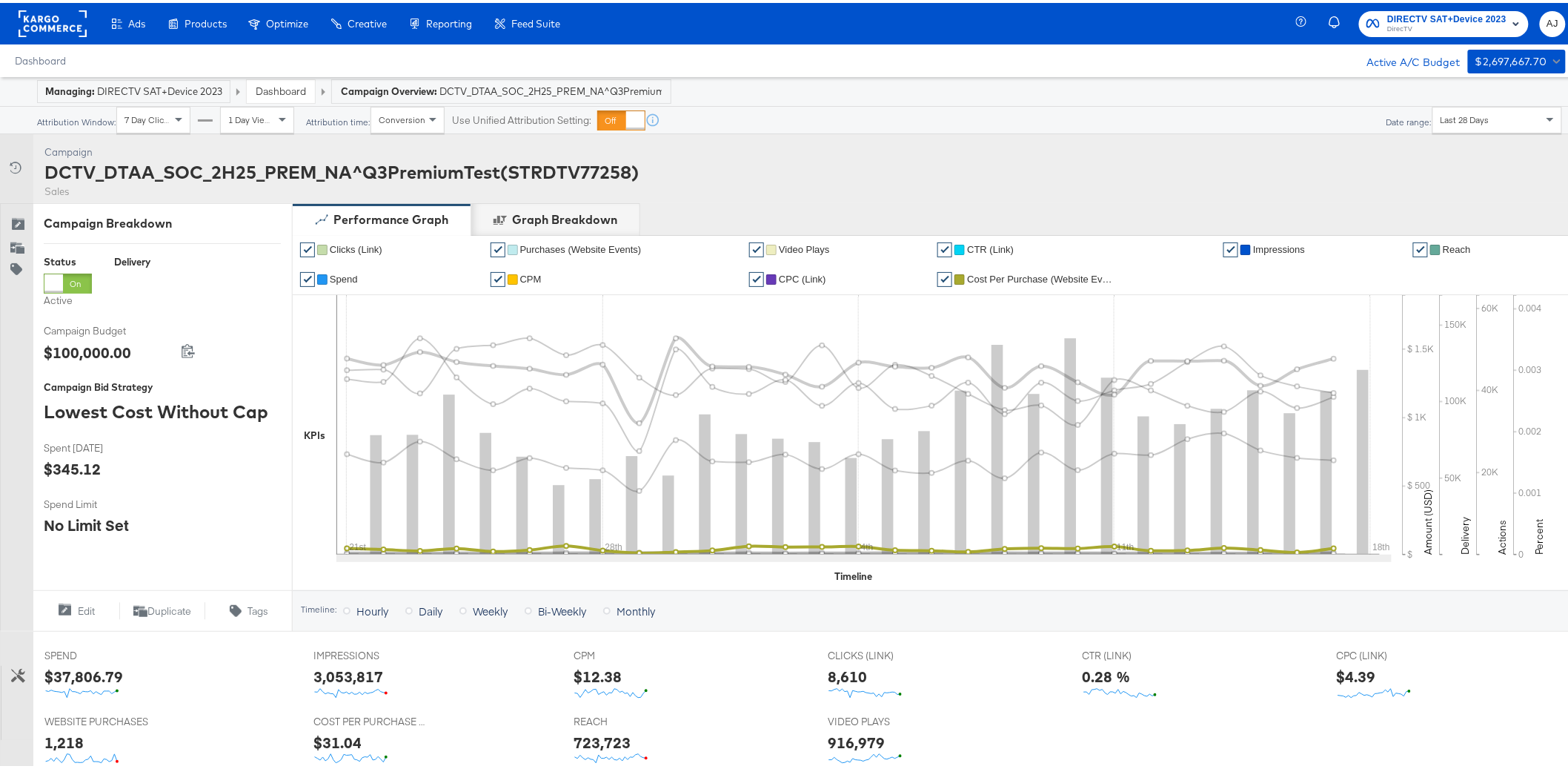
click at [1064, 276] on span "Cost Per Purchase (Website Events)" at bounding box center [1041, 276] width 148 height 11
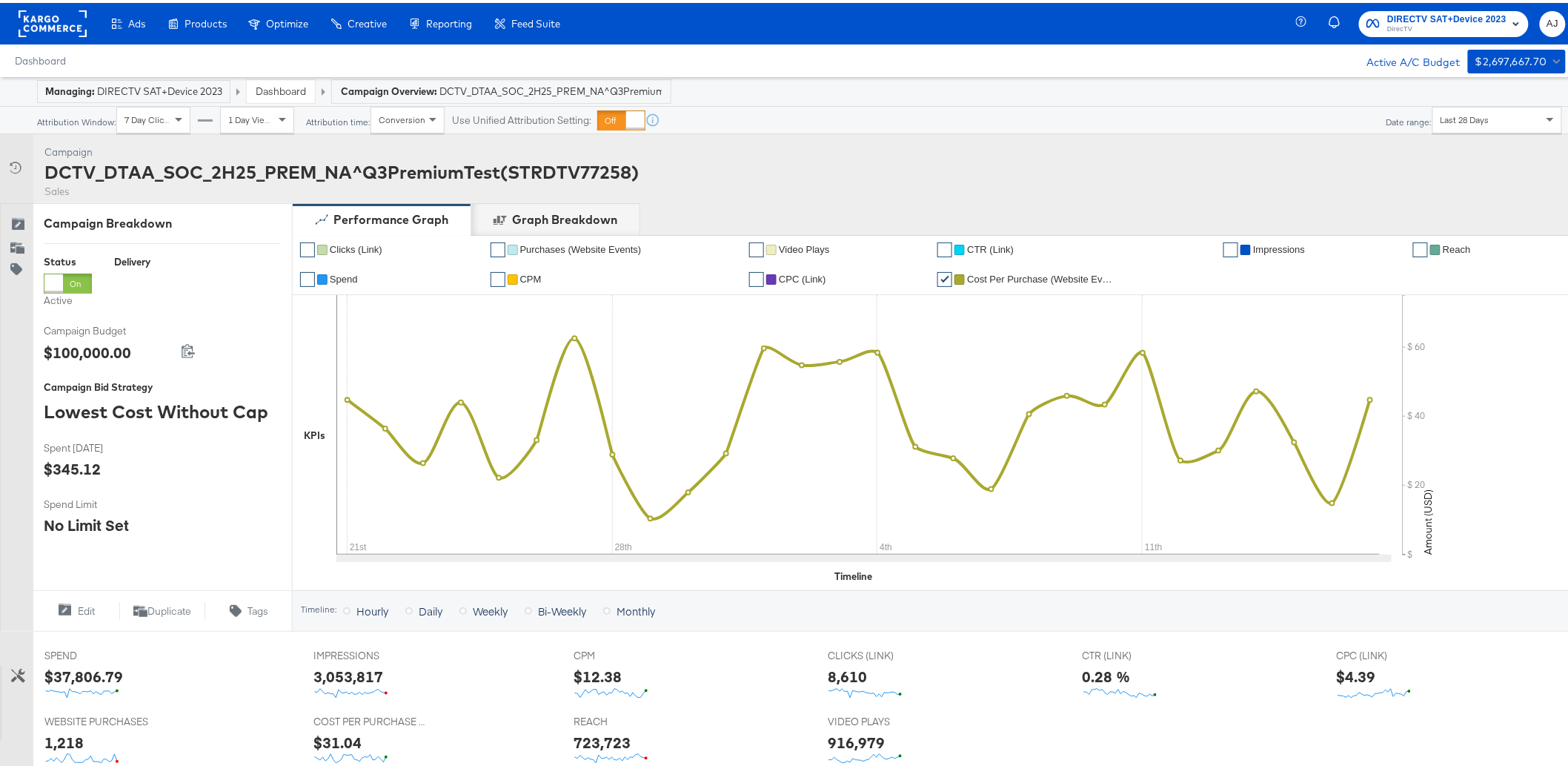
click at [1158, 188] on div "Campaign Activity Campaign DCTV_DTAA_SOC_2H25_PREM_NA^Q3PremiumTest(STRDTV77258…" at bounding box center [790, 165] width 1581 height 69
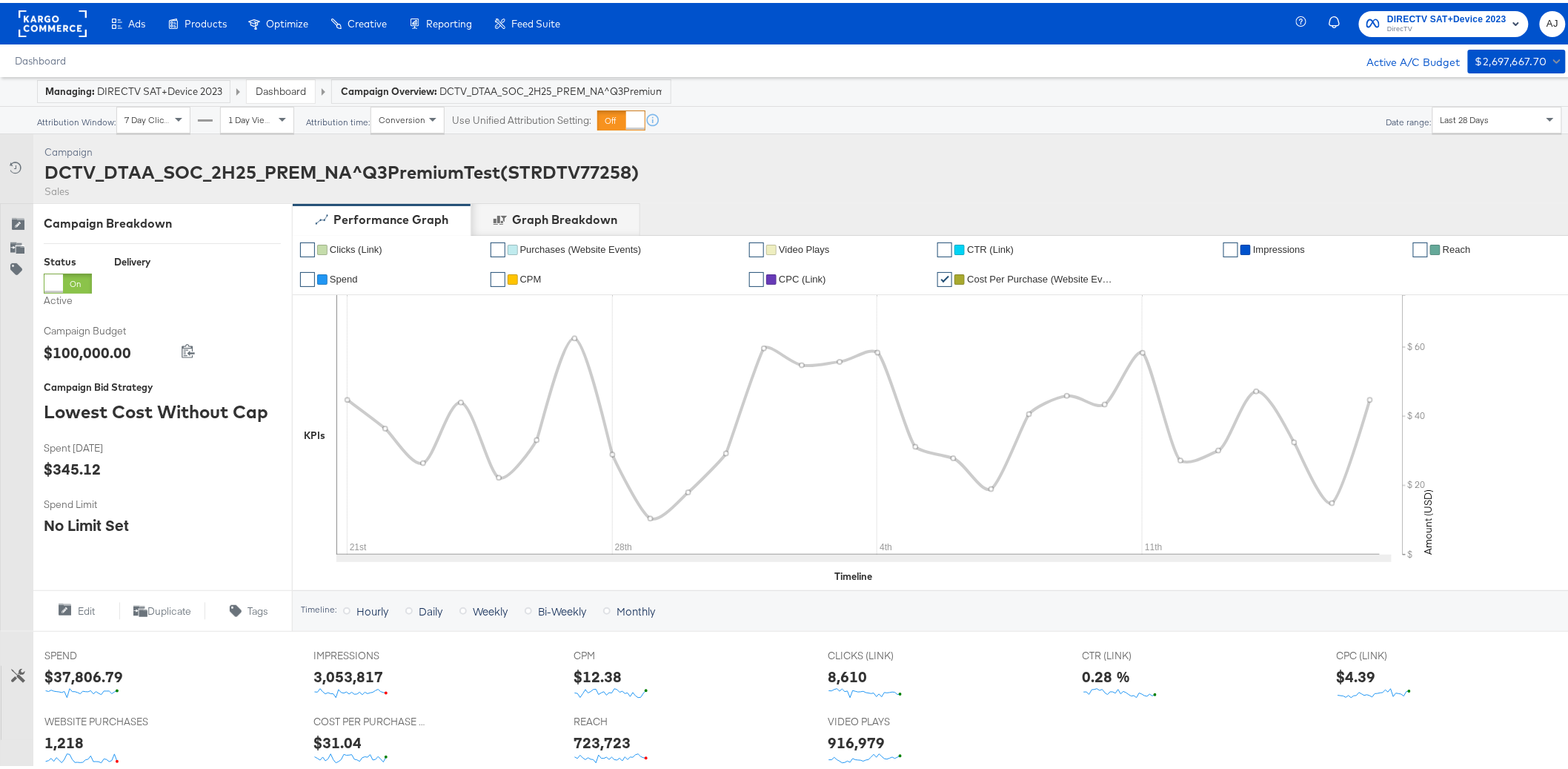
click at [537, 286] on li "✔ CPM" at bounding box center [614, 277] width 249 height 30
click at [532, 281] on span "CPM" at bounding box center [531, 276] width 22 height 11
click at [802, 248] on span "Video Plays" at bounding box center [803, 246] width 51 height 11
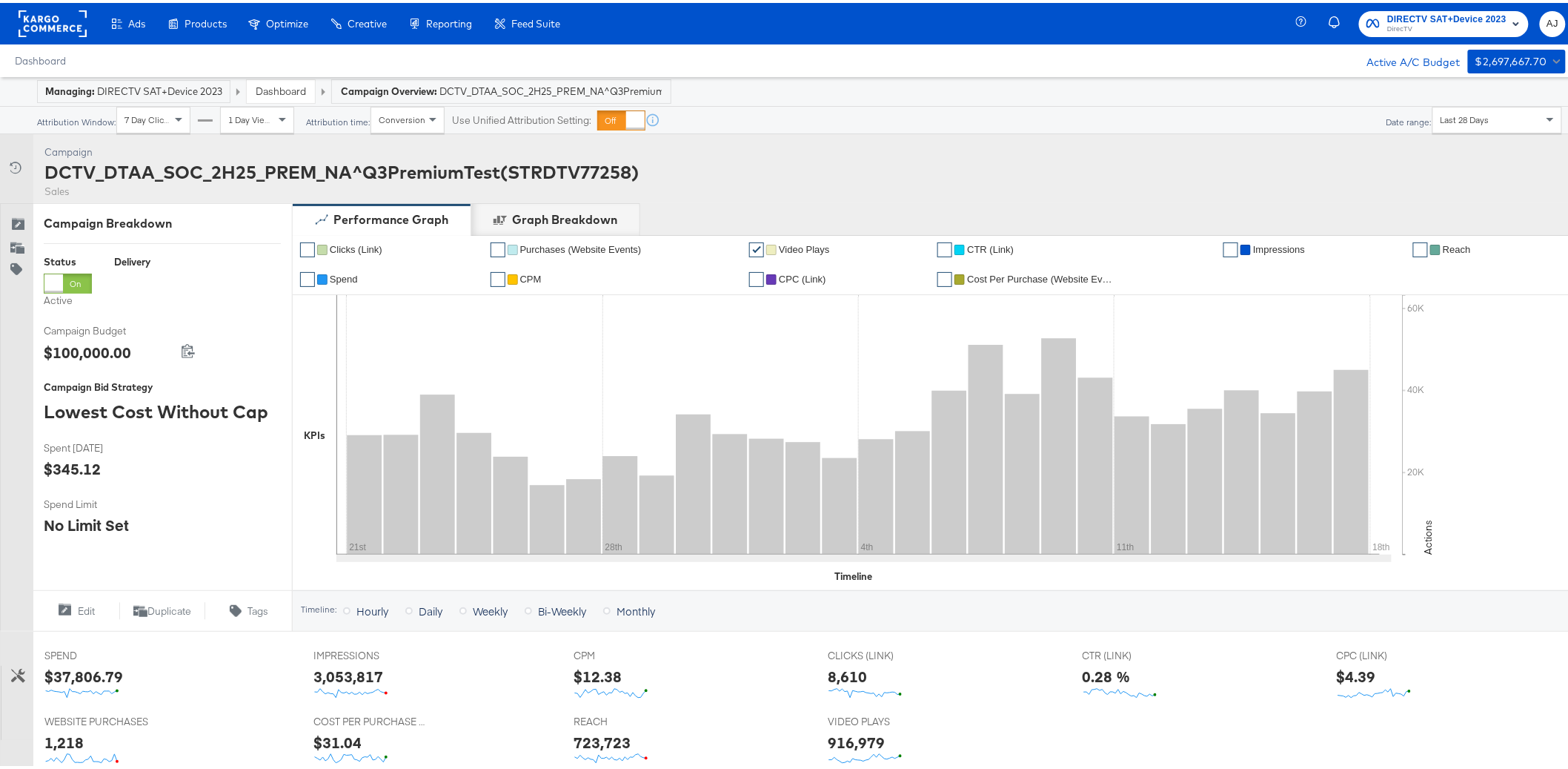
click at [1277, 247] on span "Impressions" at bounding box center [1279, 246] width 52 height 11
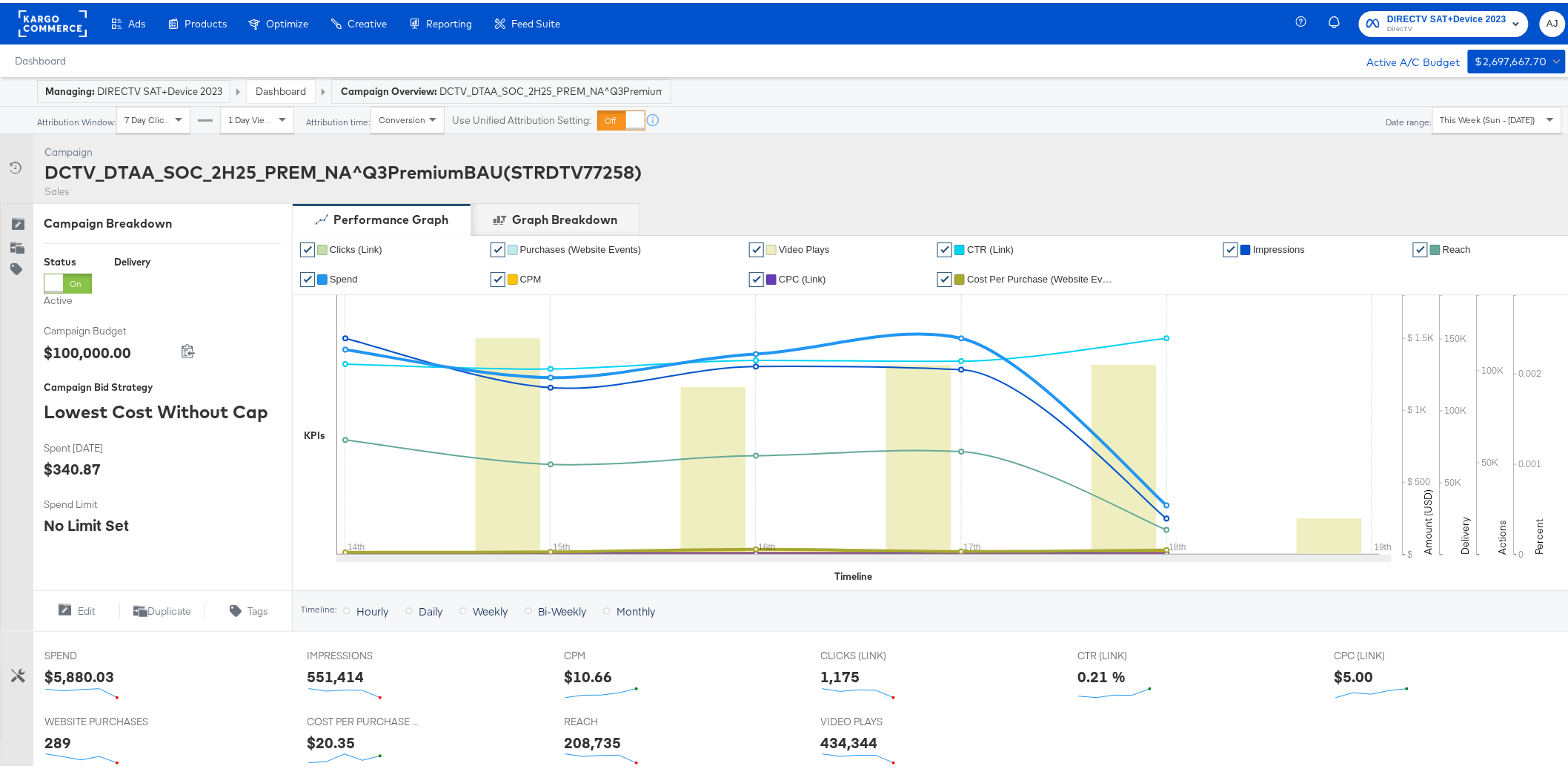
click at [1462, 126] on div "This Week (Sun - [DATE])" at bounding box center [1497, 116] width 128 height 25
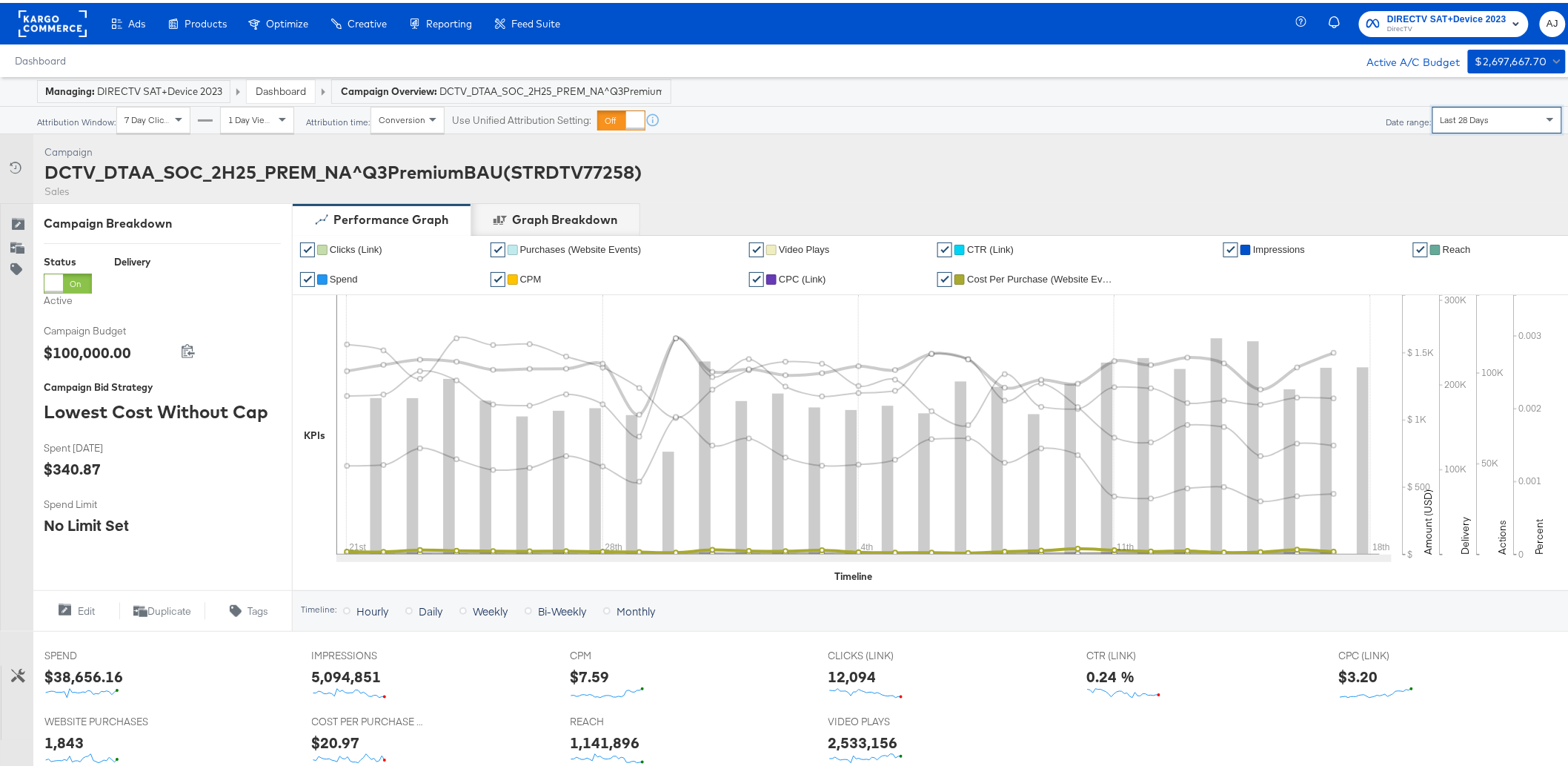
click at [1023, 276] on span "Cost Per Purchase (Website Events)" at bounding box center [1041, 276] width 148 height 11
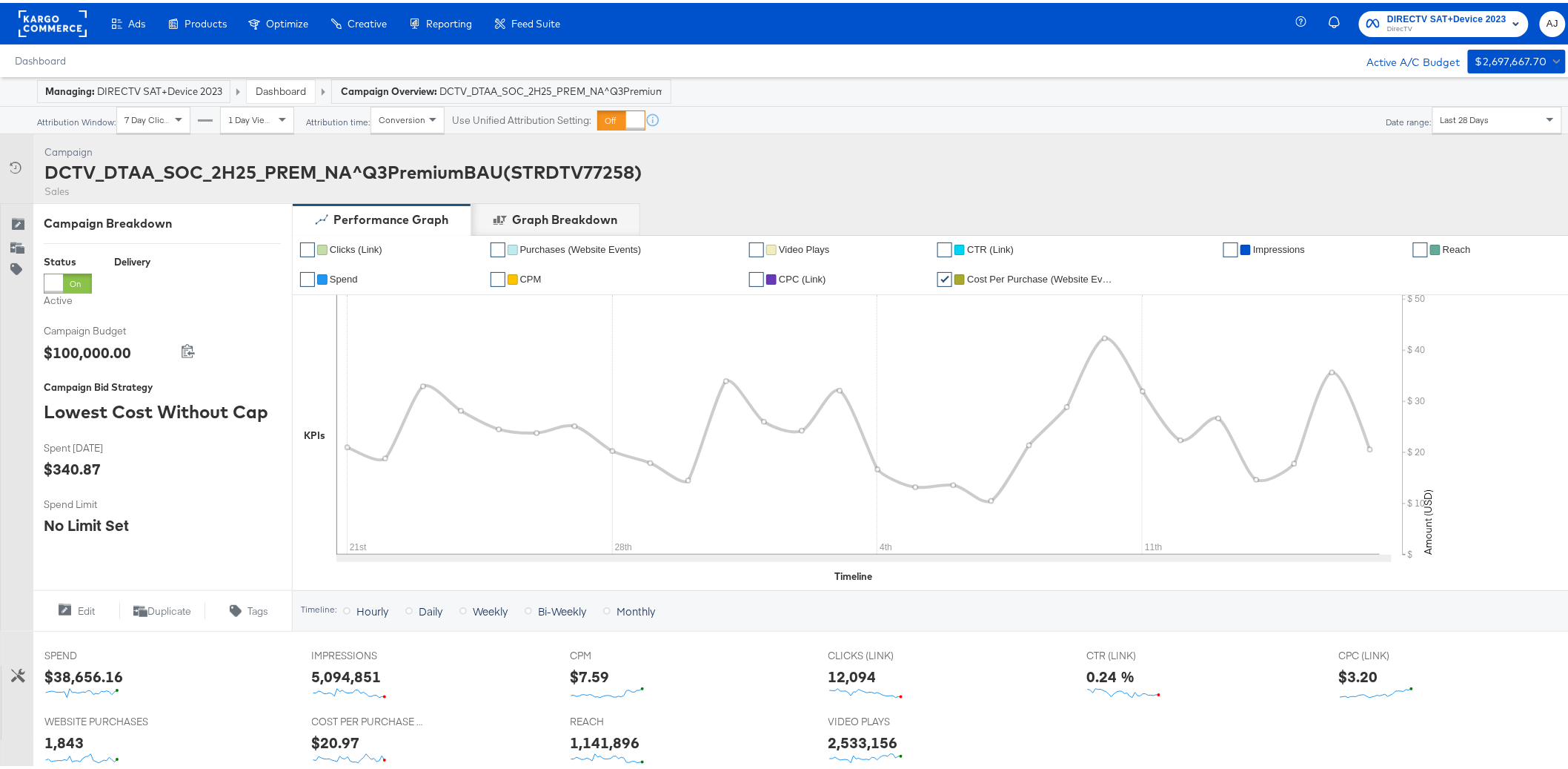
click at [520, 273] on span "CPM" at bounding box center [531, 276] width 22 height 11
click at [786, 247] on span "Video Plays" at bounding box center [803, 246] width 51 height 11
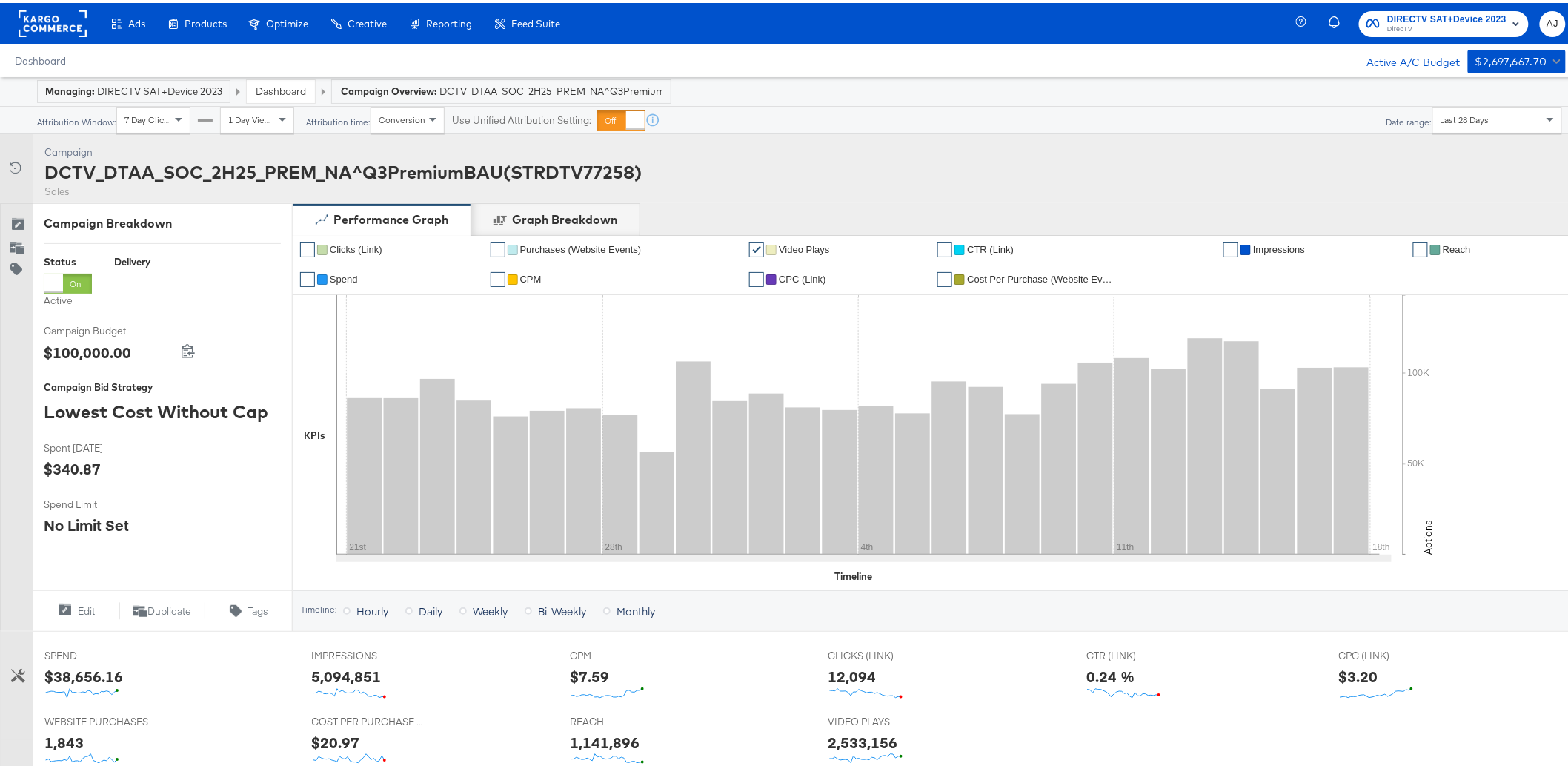
click at [976, 252] on span "CTR (Link)" at bounding box center [990, 246] width 47 height 11
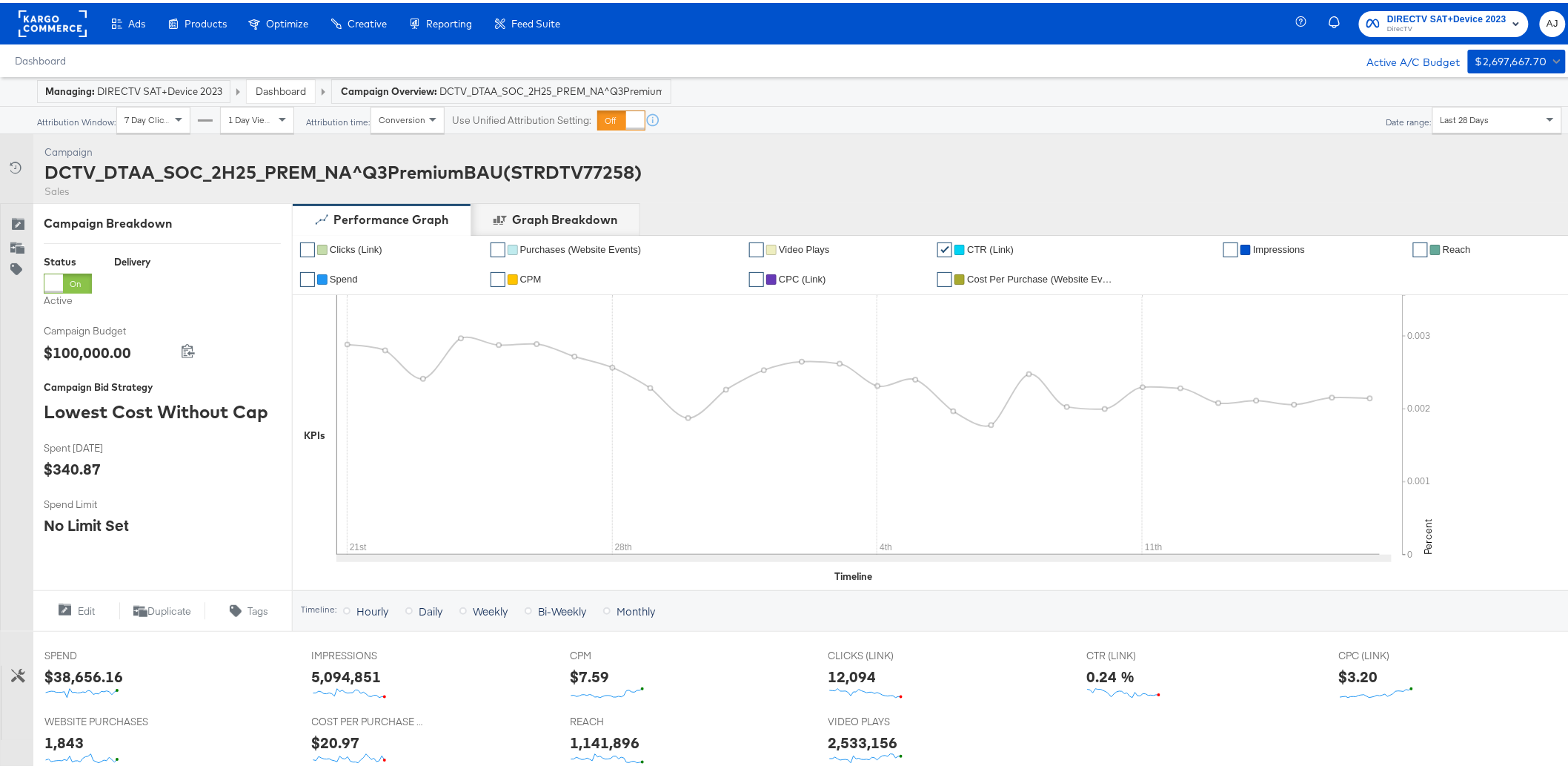
click at [1283, 243] on span "Impressions" at bounding box center [1279, 246] width 52 height 11
click at [1431, 246] on div at bounding box center [1436, 247] width 10 height 10
click at [1443, 248] on span "Reach" at bounding box center [1457, 246] width 28 height 11
click at [1279, 251] on span "Impressions" at bounding box center [1279, 246] width 52 height 11
click at [523, 279] on span "CPM" at bounding box center [531, 276] width 22 height 11
